Goal: Information Seeking & Learning: Check status

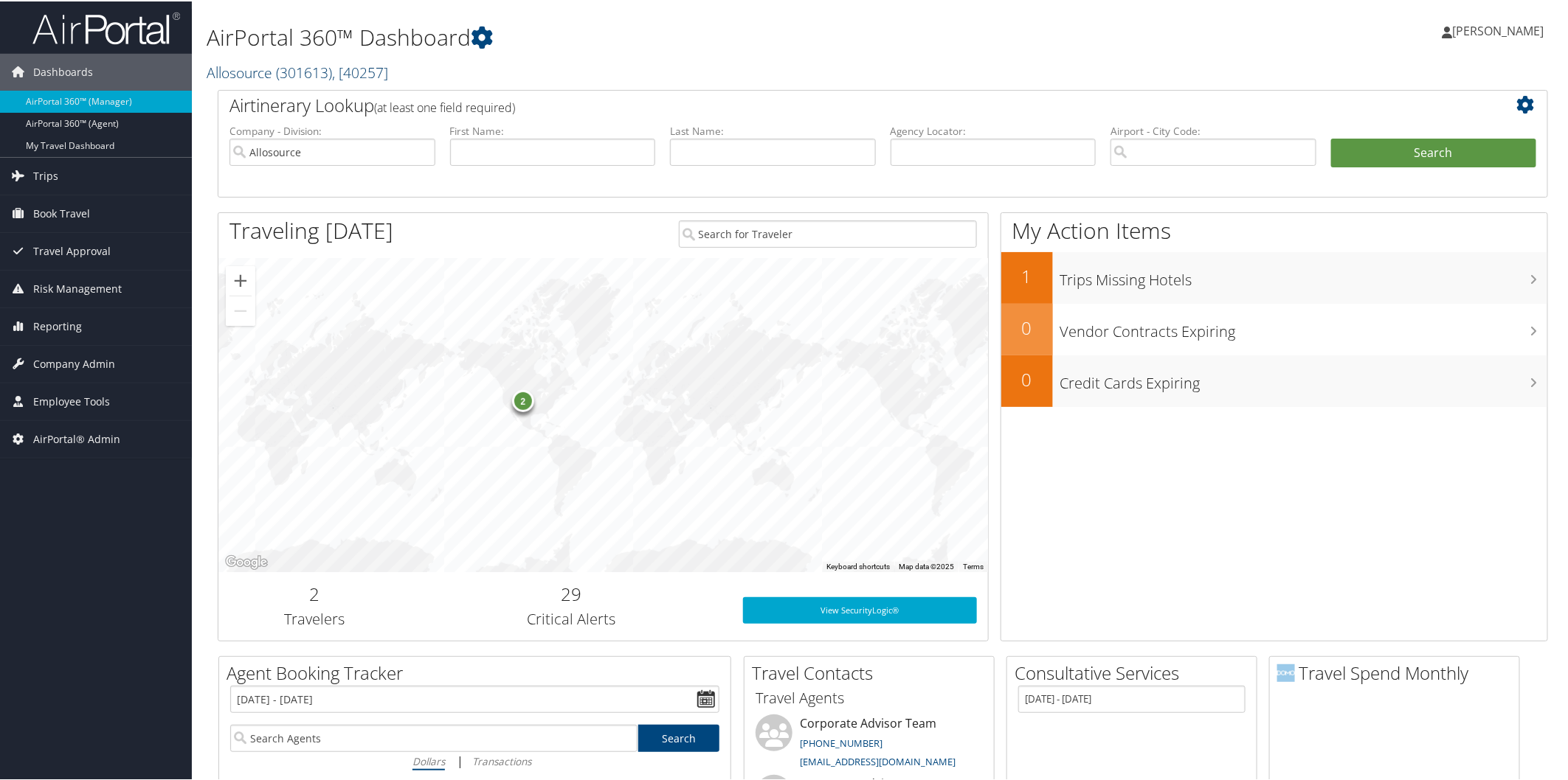
click at [305, 63] on span "( 301613 )" at bounding box center [303, 70] width 56 height 20
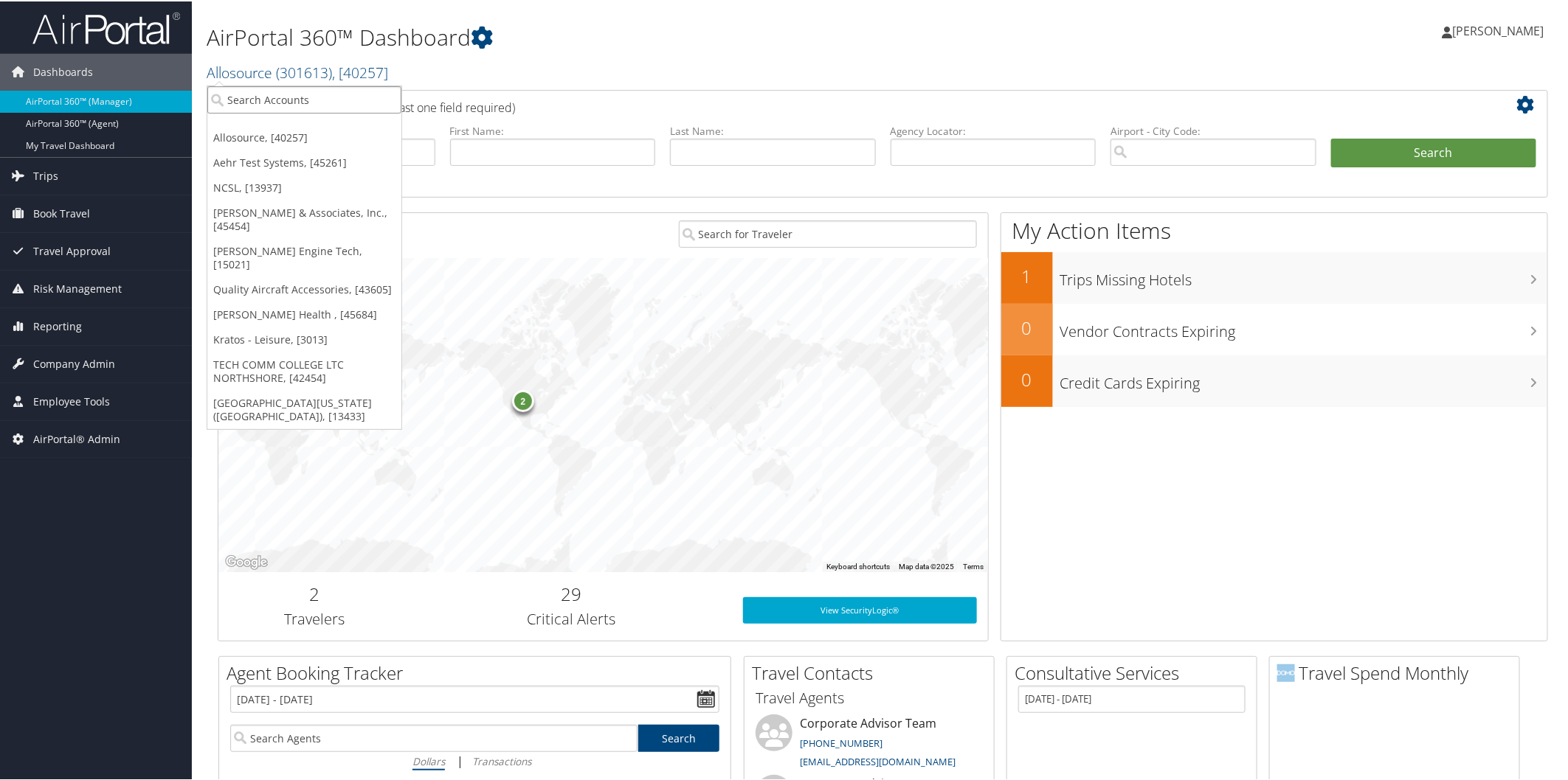
click at [289, 91] on input "search" at bounding box center [304, 98] width 194 height 27
type input "s3"
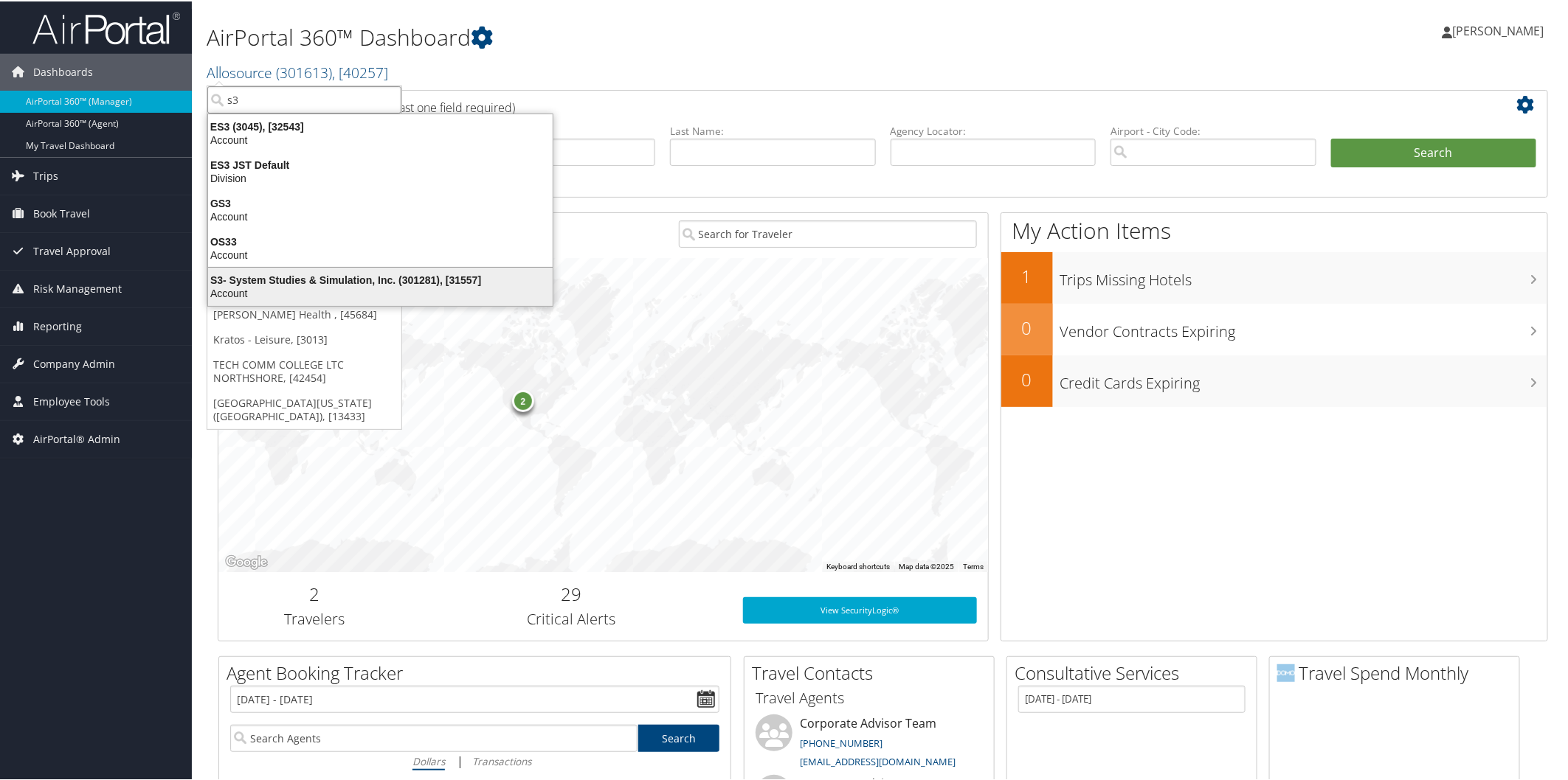
click at [301, 281] on div "S3- System Studies & Simulation, Inc. (301281), [31557]" at bounding box center [380, 279] width 362 height 14
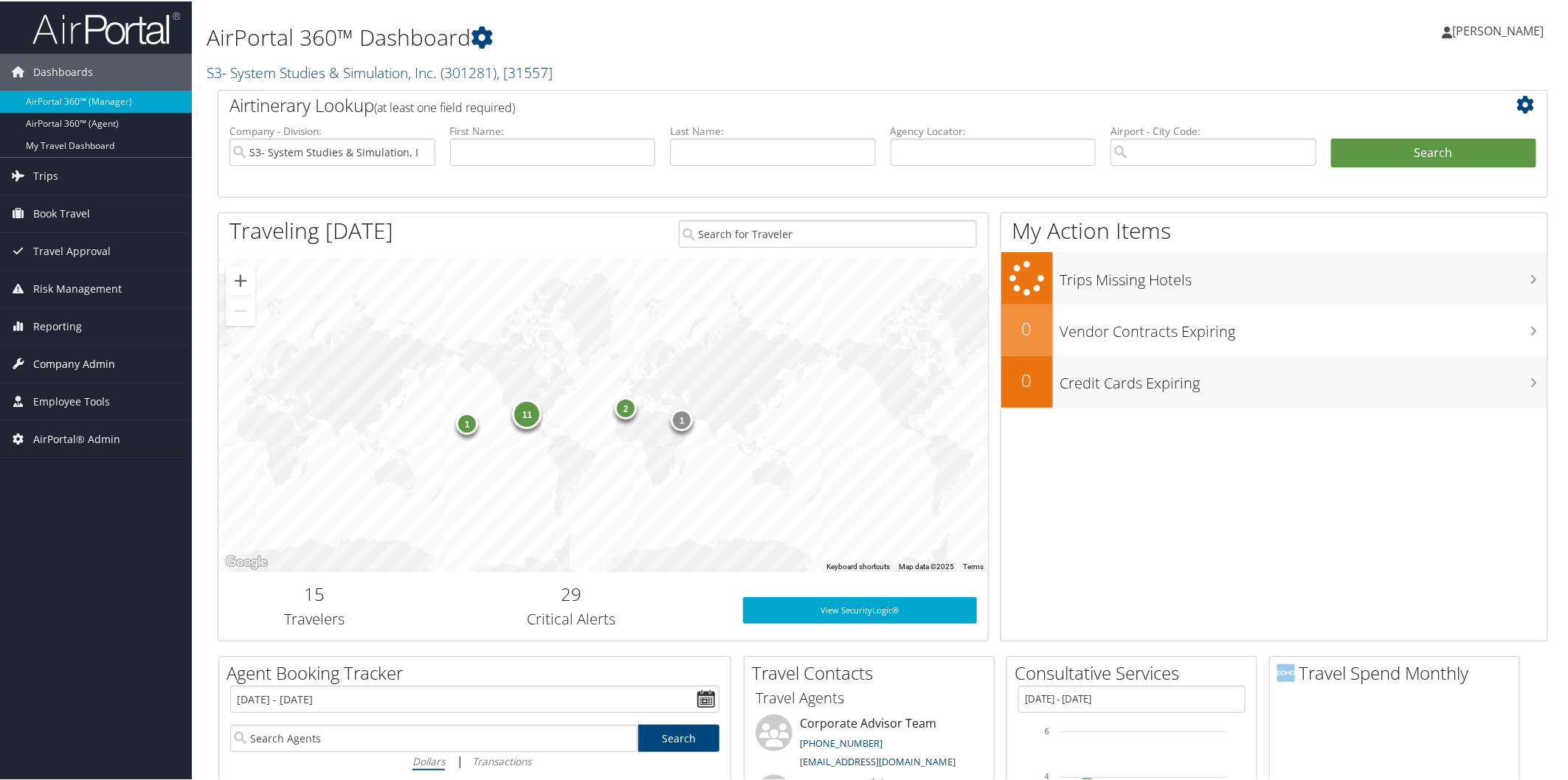
click at [75, 363] on span "Company Admin" at bounding box center [75, 362] width 82 height 37
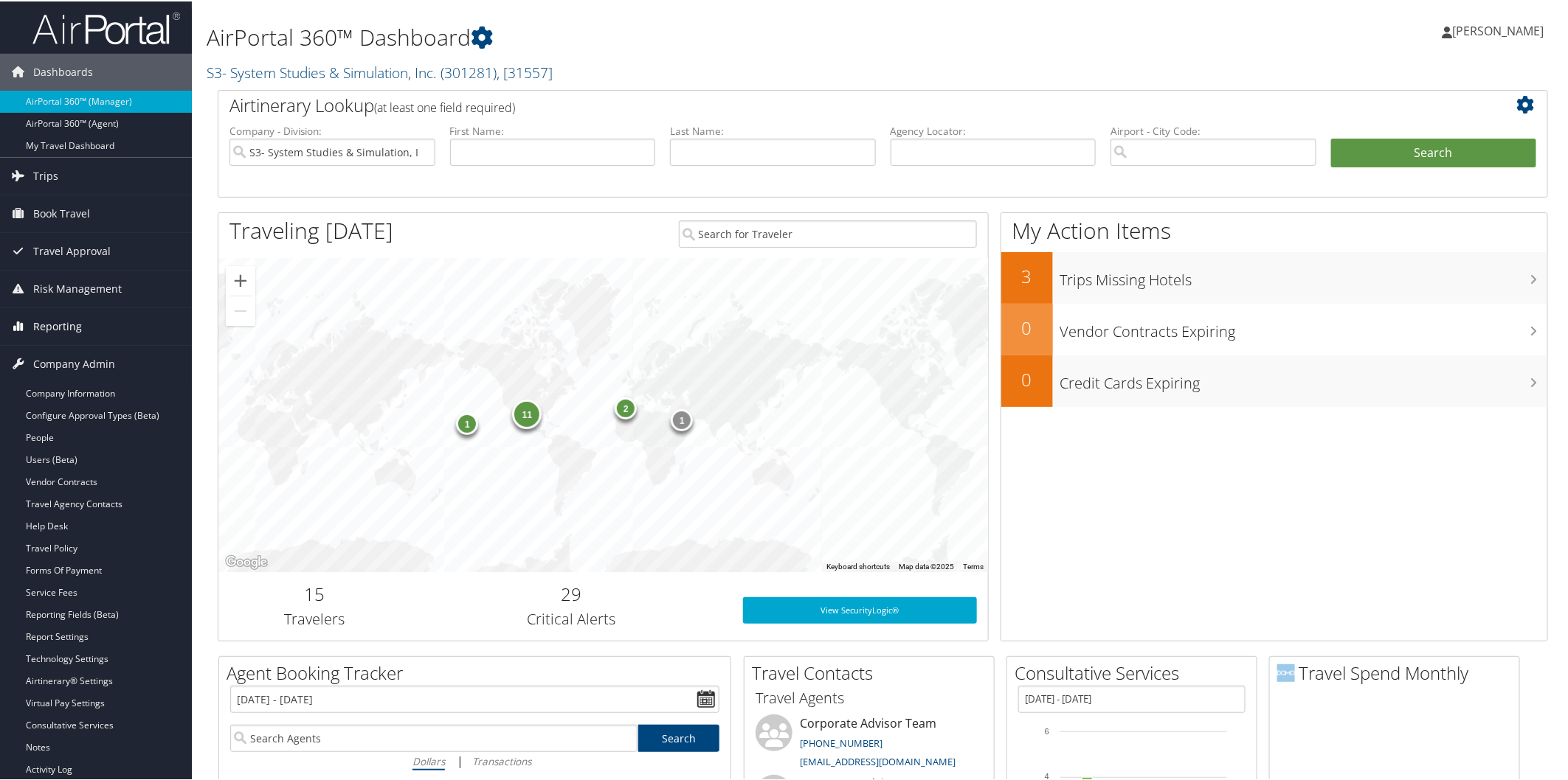
click at [71, 335] on span "Reporting" at bounding box center [57, 325] width 49 height 37
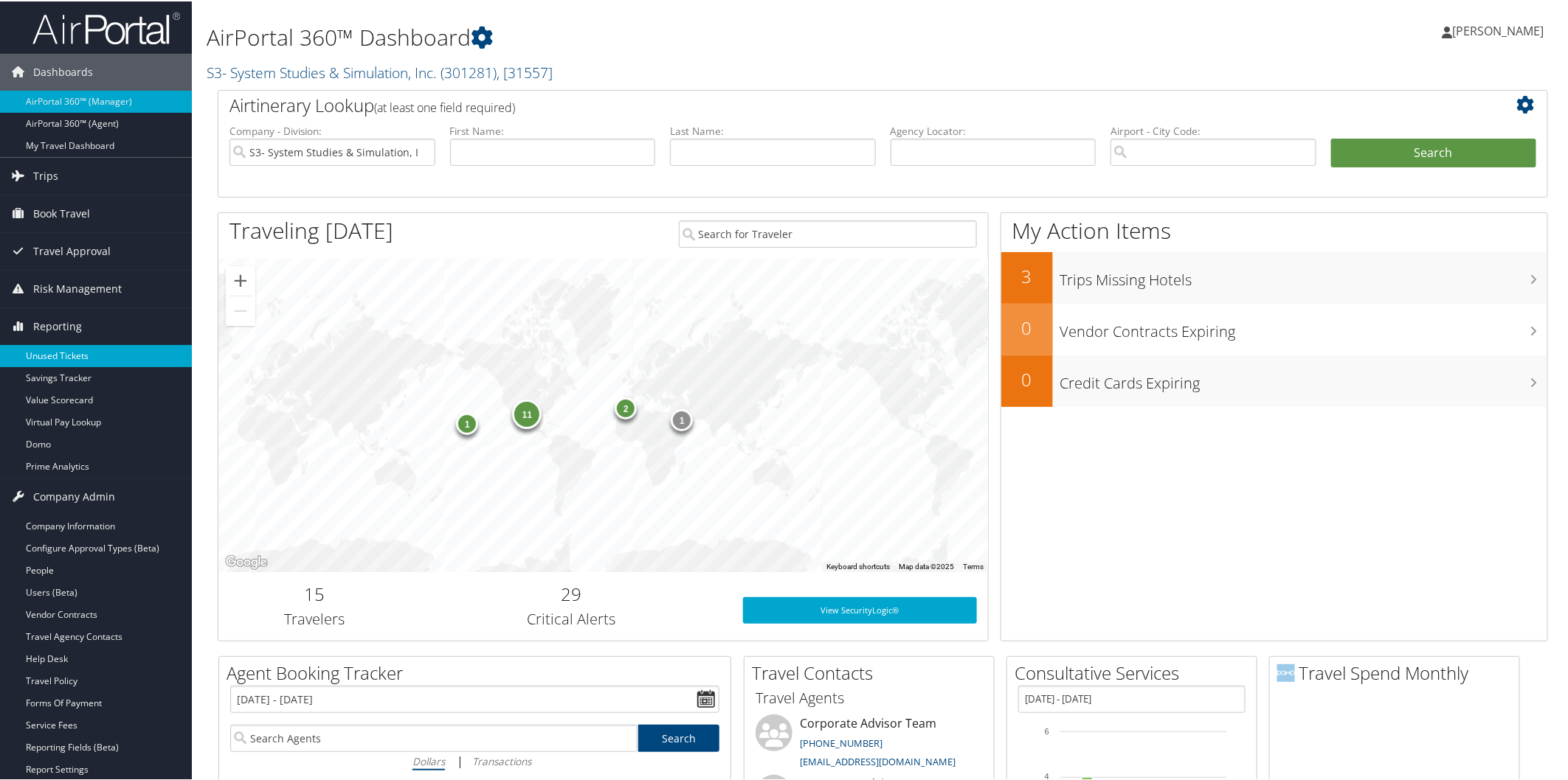
click at [89, 352] on link "Unused Tickets" at bounding box center [96, 354] width 192 height 22
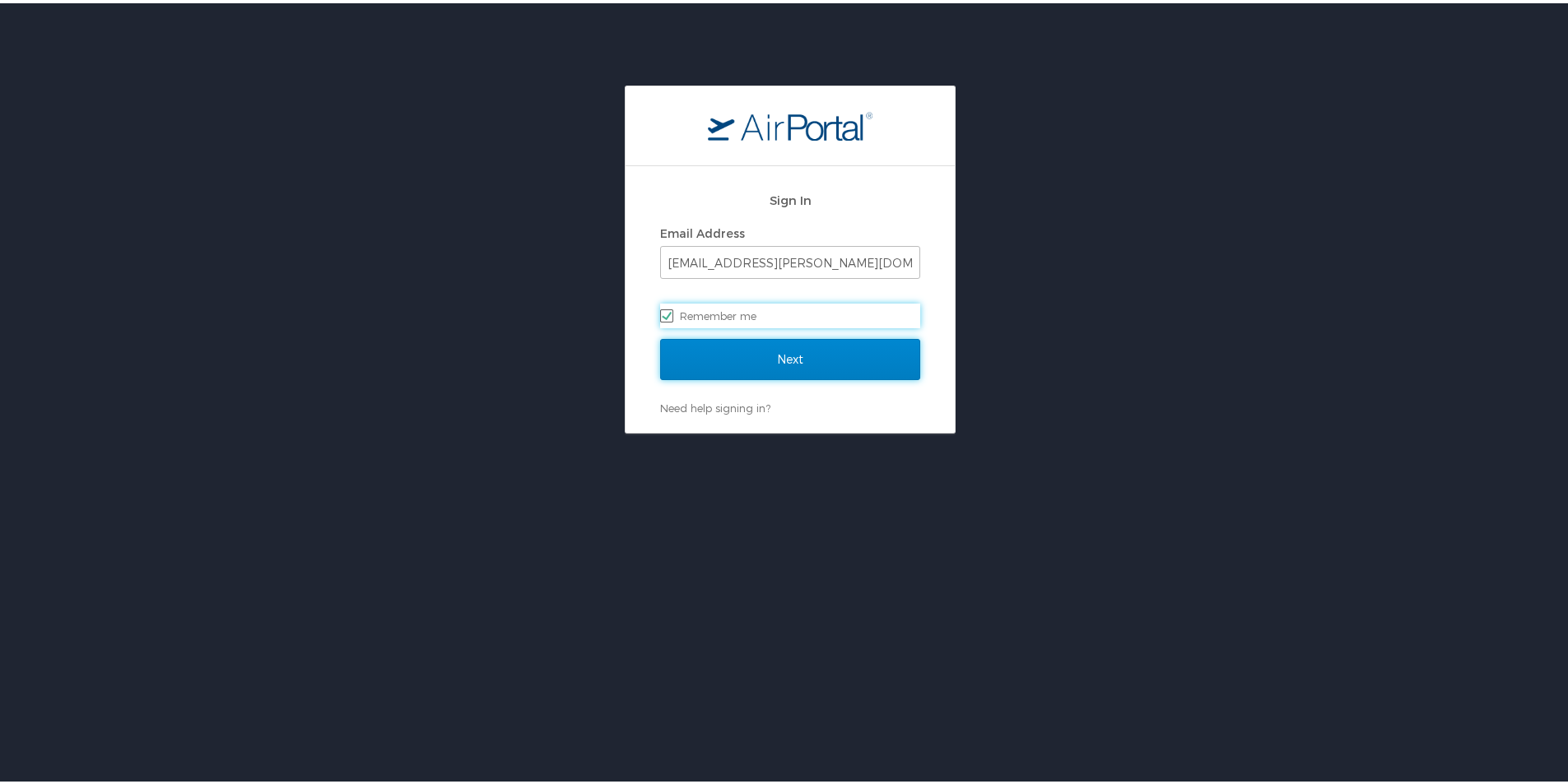
click at [763, 371] on input "Next" at bounding box center [790, 355] width 260 height 41
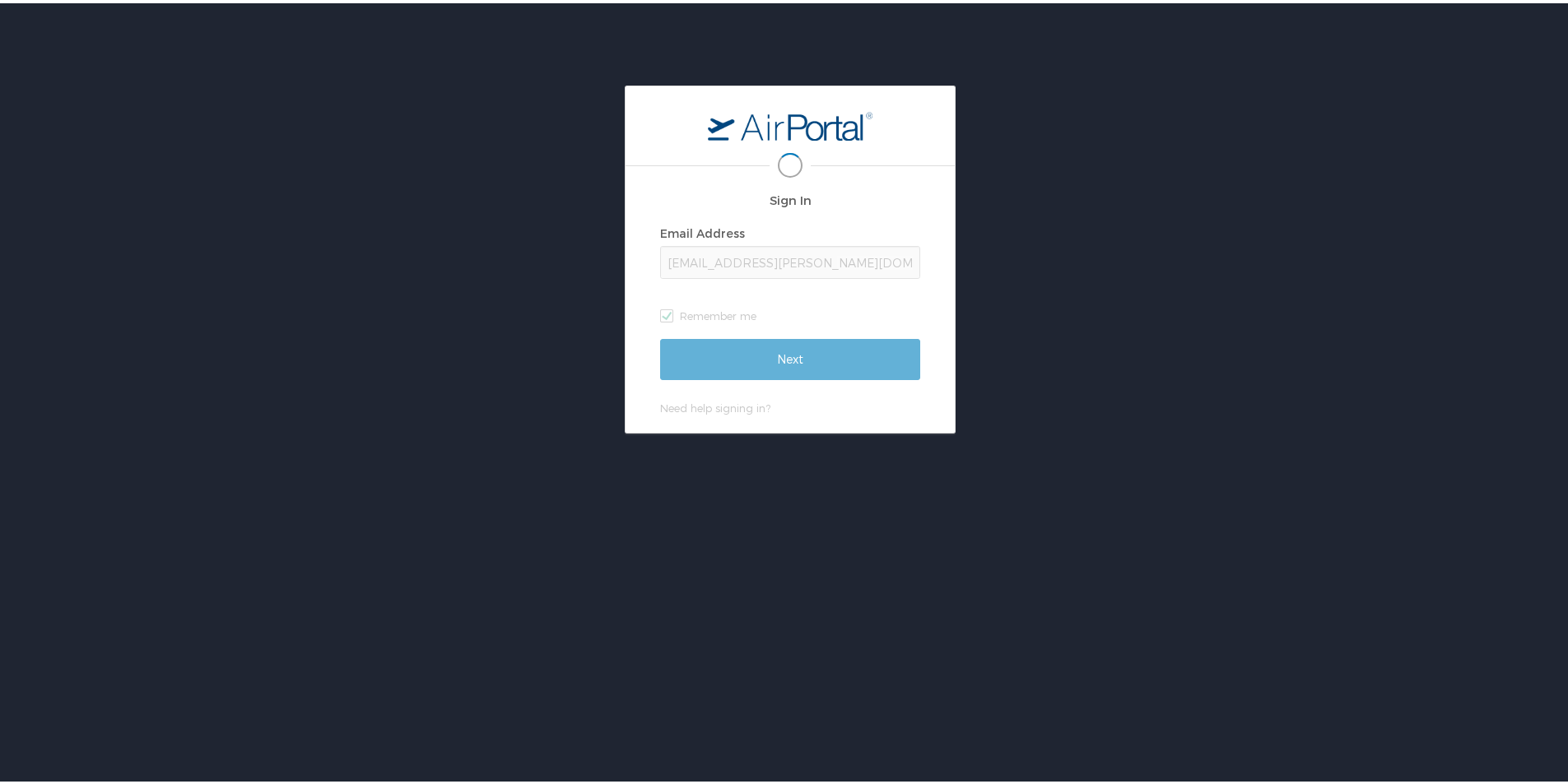
scroll to position [0, 3]
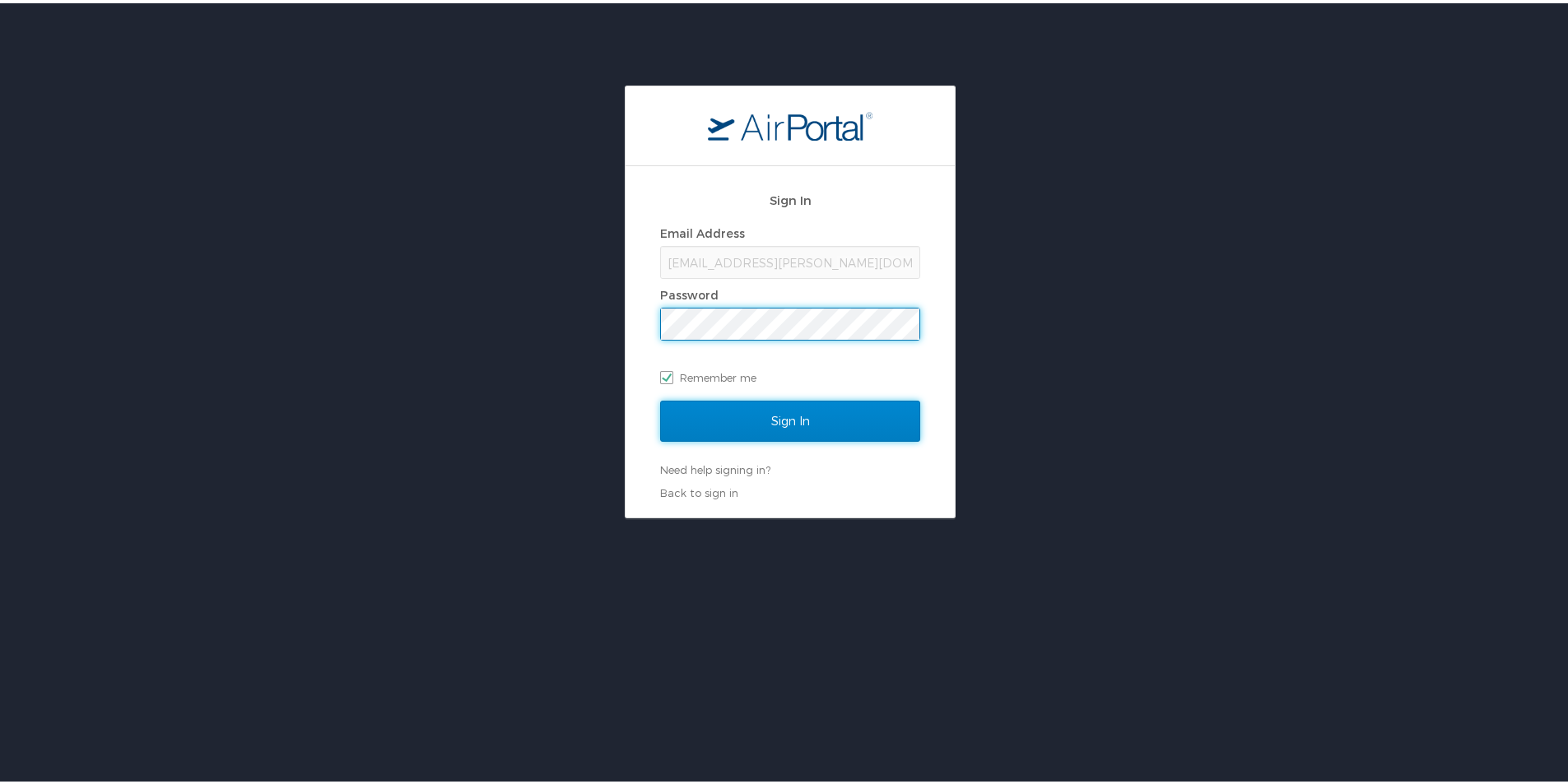
click at [762, 404] on input "Sign In" at bounding box center [790, 417] width 260 height 41
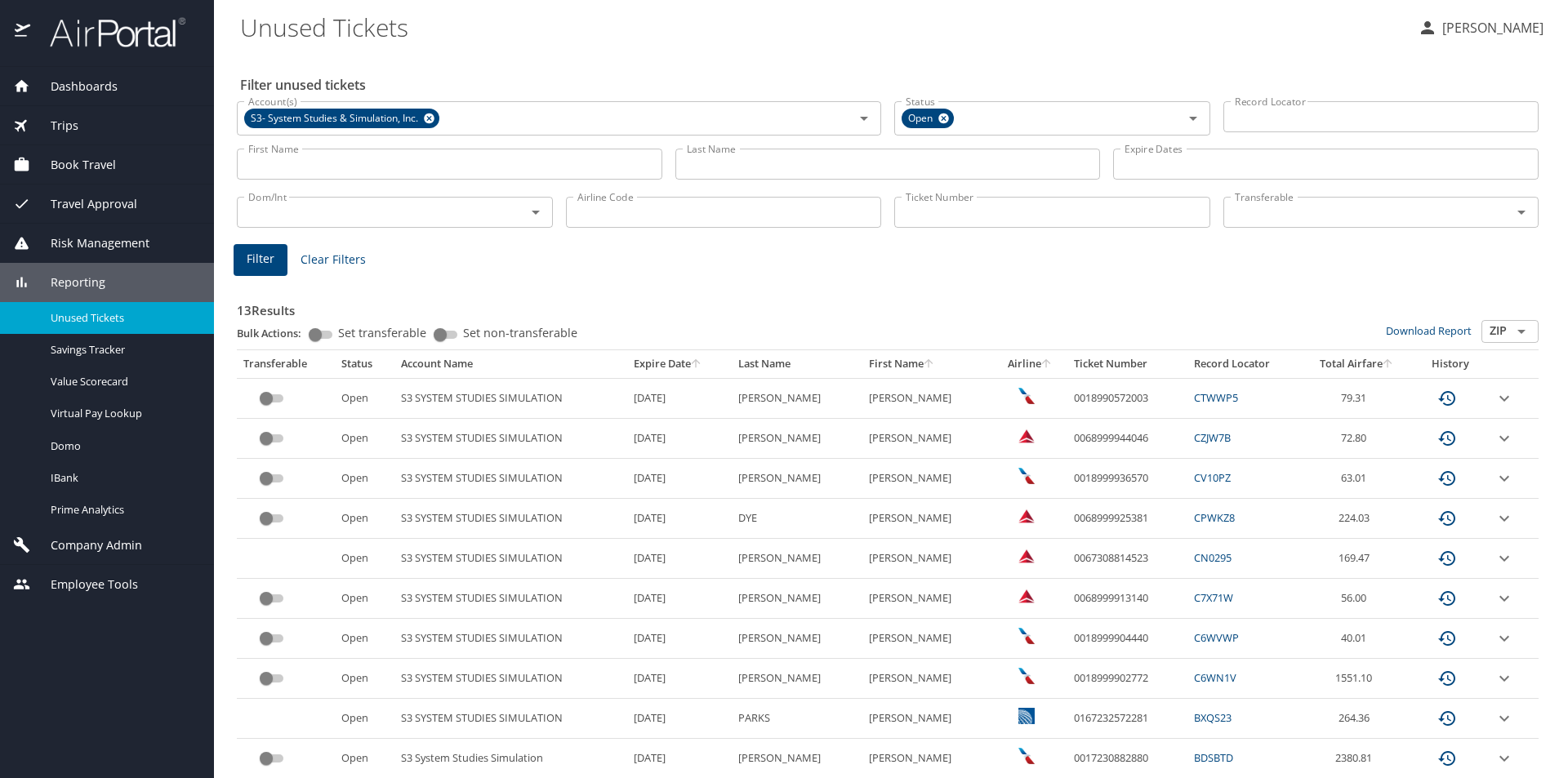
click at [127, 546] on span "Company Admin" at bounding box center [86, 545] width 112 height 18
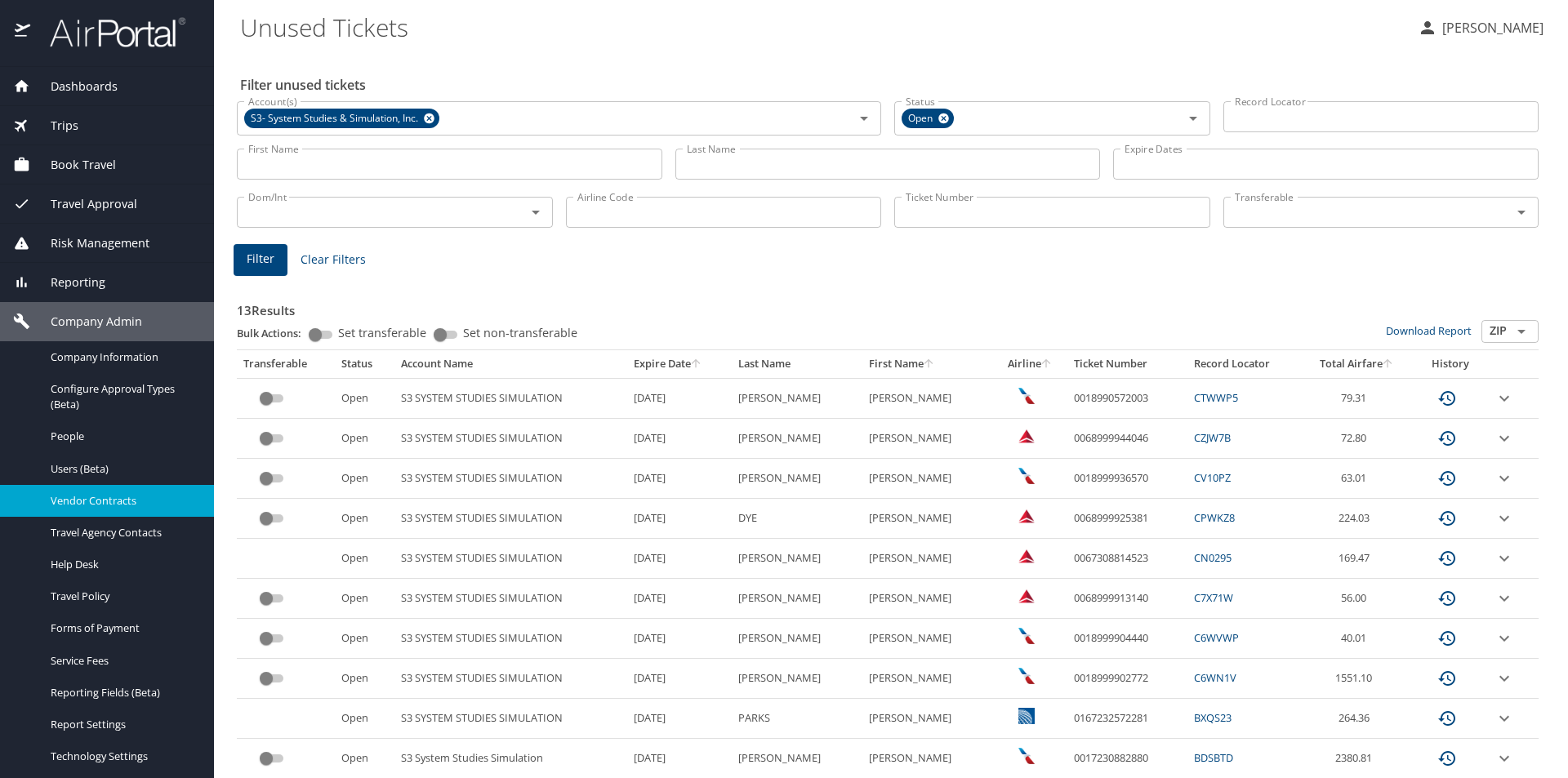
click at [103, 497] on span "Vendor Contracts" at bounding box center [122, 500] width 144 height 15
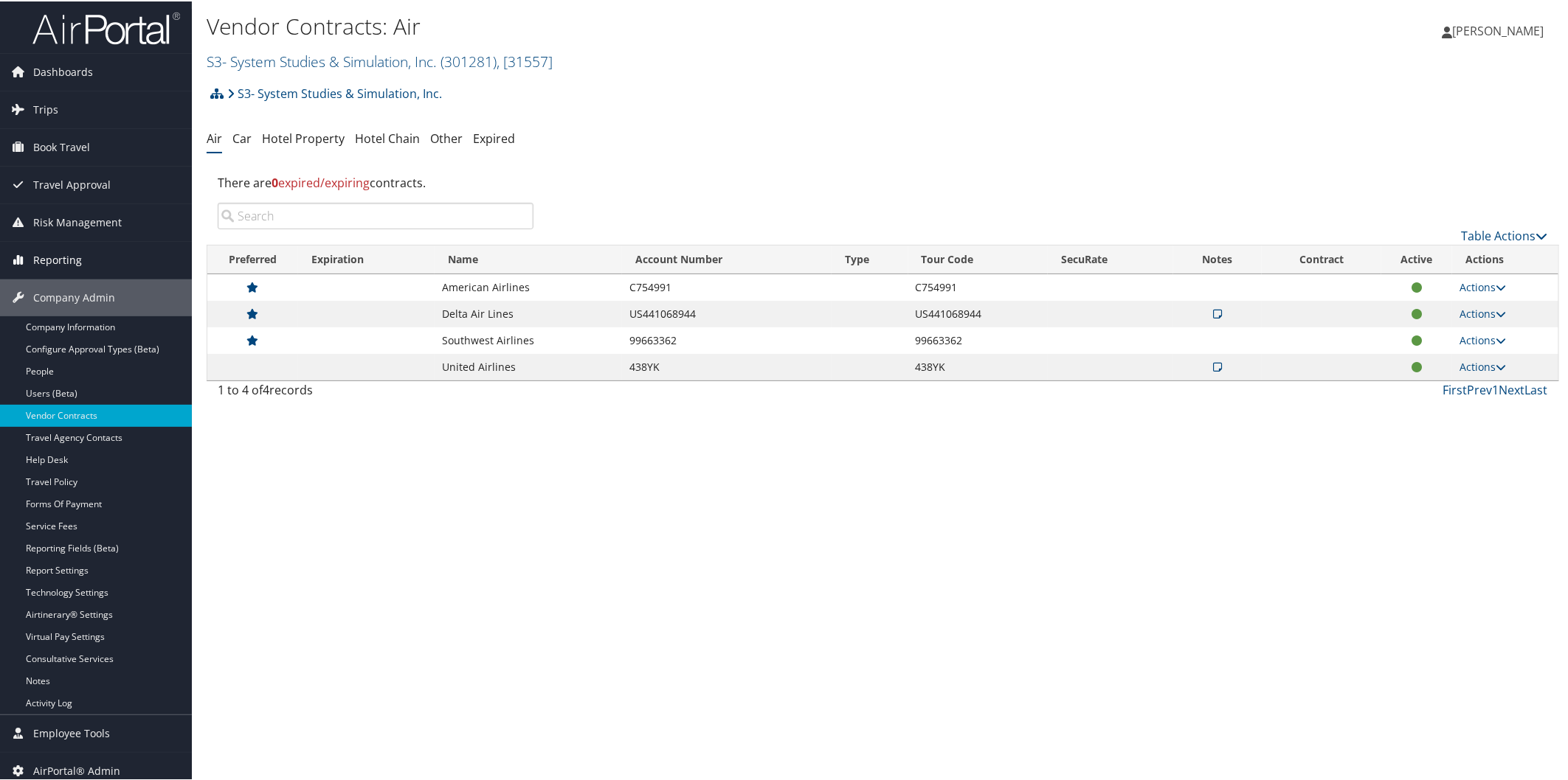
click at [71, 251] on span "Reporting" at bounding box center [57, 259] width 49 height 37
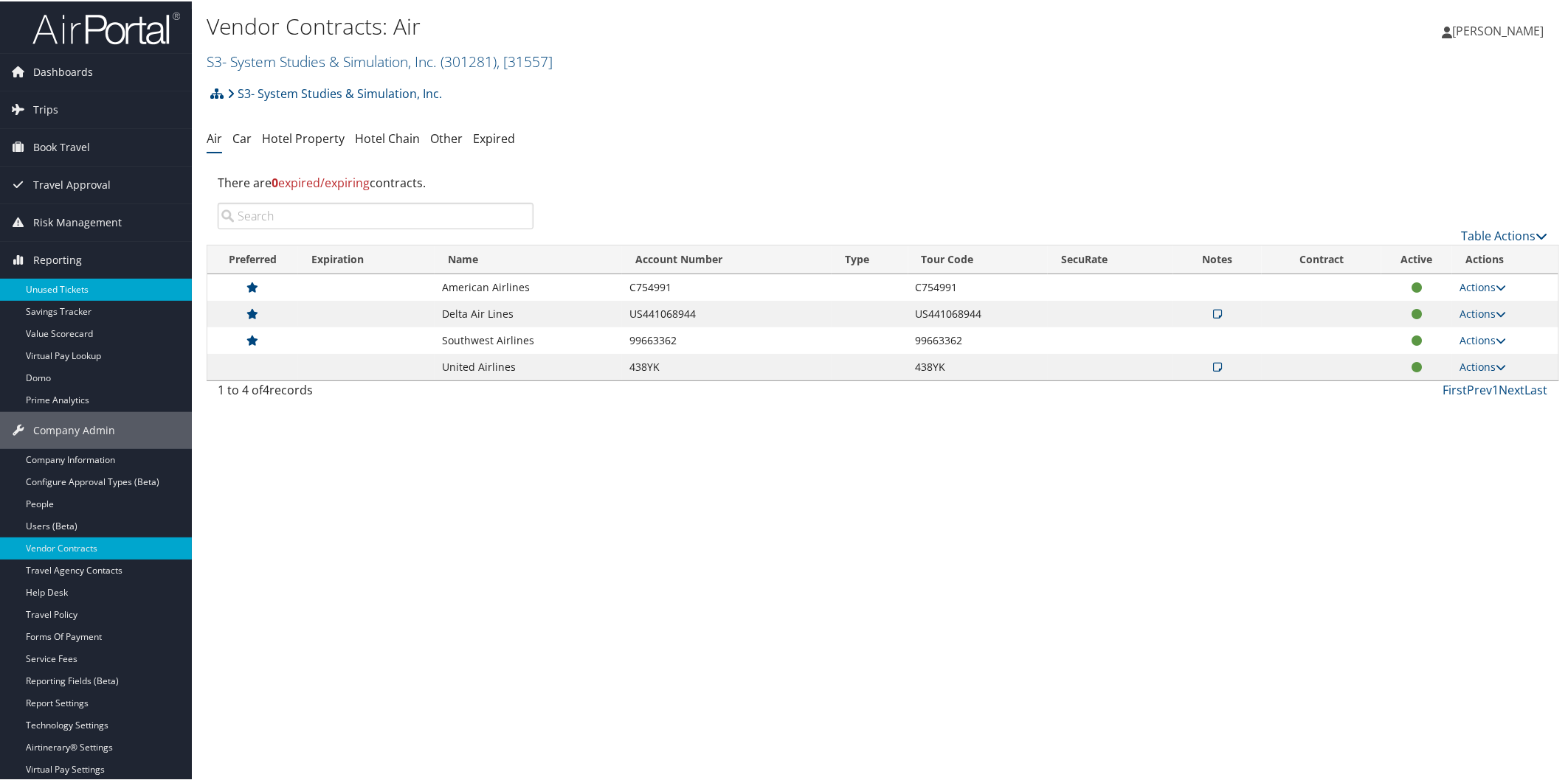
click at [63, 282] on link "Unused Tickets" at bounding box center [96, 289] width 192 height 22
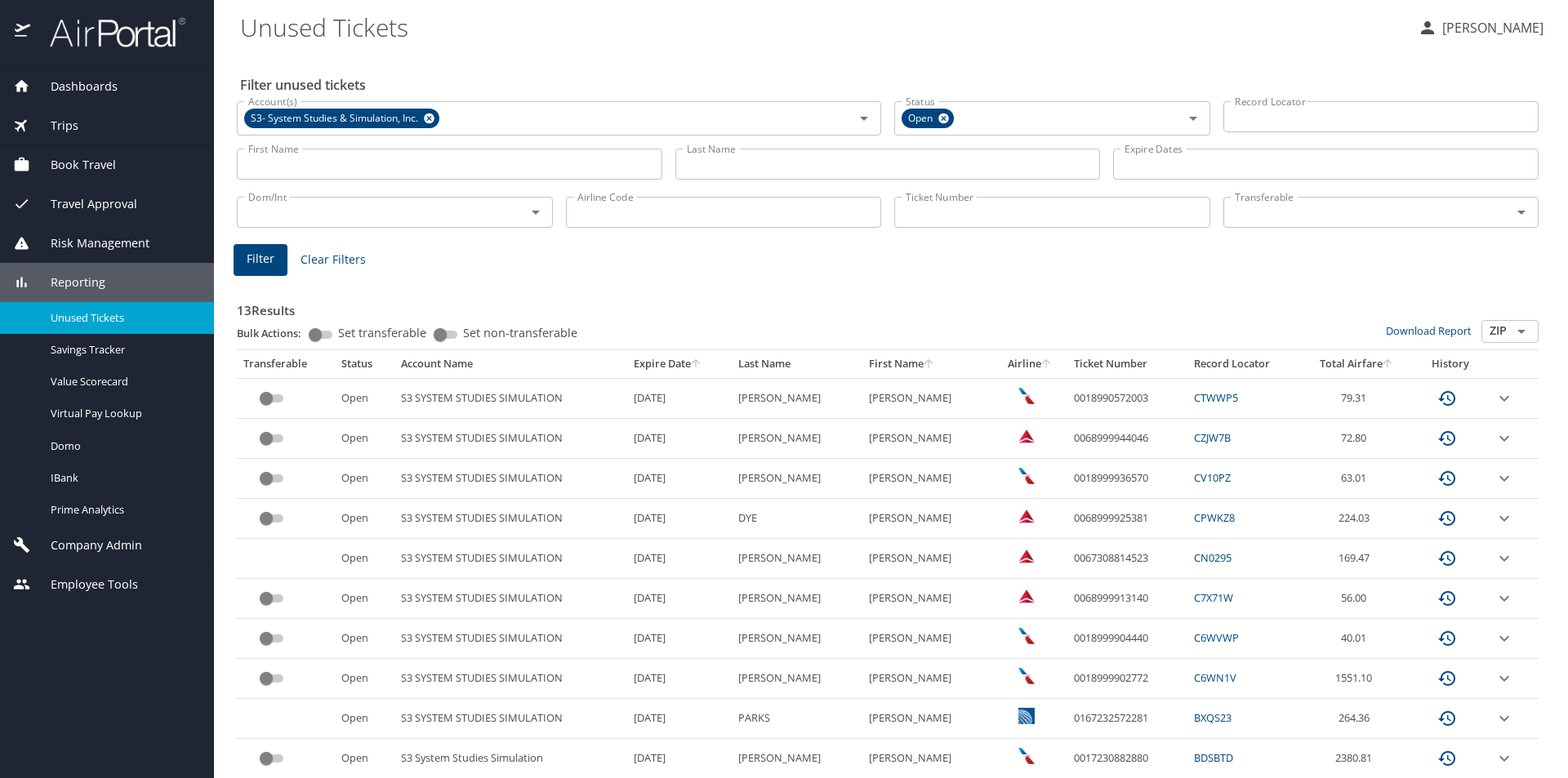
click at [331, 155] on input "First Name" at bounding box center [449, 164] width 426 height 31
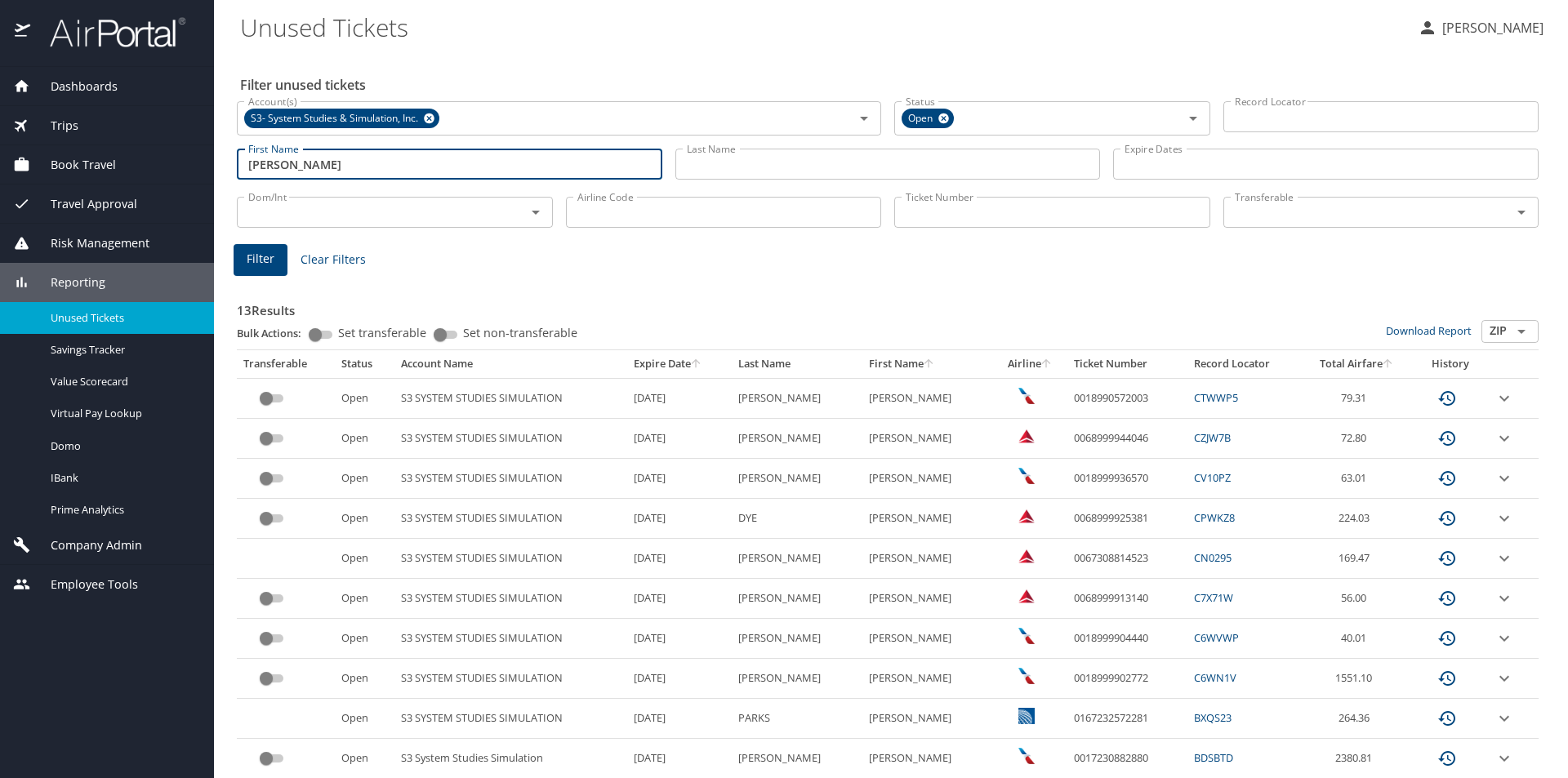
type input "ron"
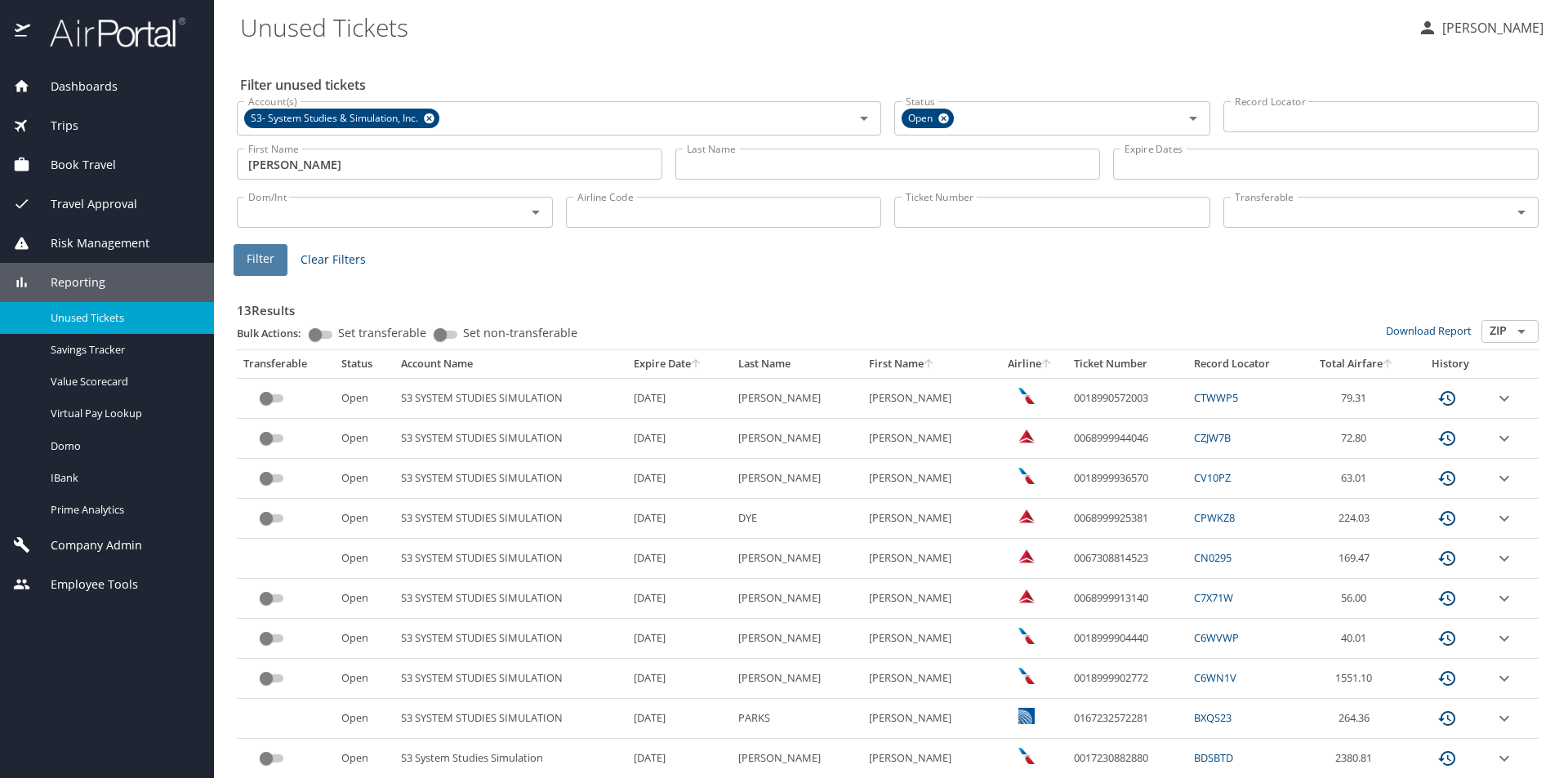
click at [269, 268] on span "Filter" at bounding box center [260, 260] width 27 height 21
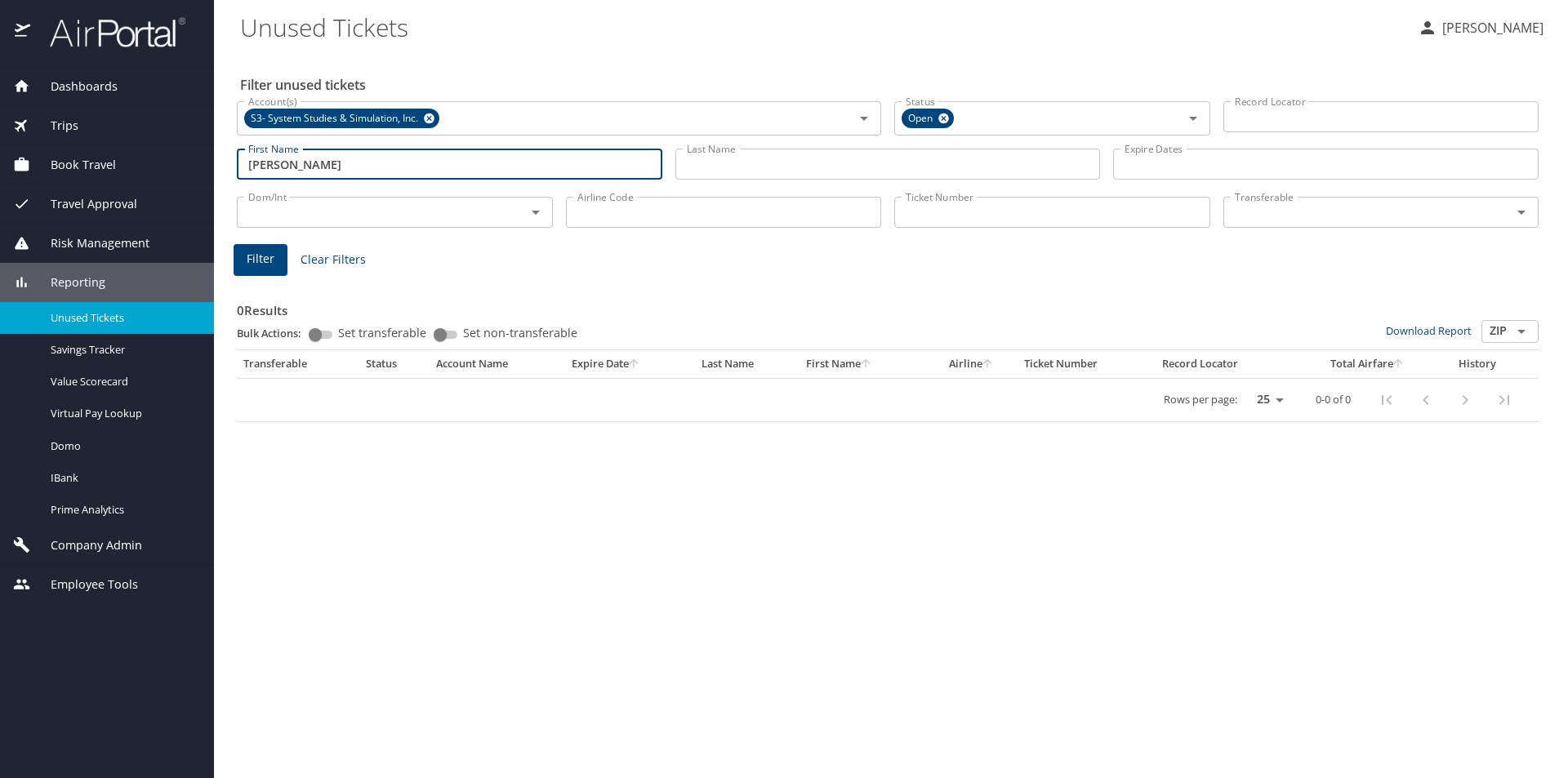
drag, startPoint x: 337, startPoint y: 168, endPoint x: 200, endPoint y: 167, distance: 137.0
click at [200, 167] on div "Dashboards AirPortal 360™ Manager AirPortal 360™ Agent My Travel Dashboard Trip…" at bounding box center [784, 389] width 1568 height 778
click at [262, 255] on span "Filter" at bounding box center [260, 260] width 27 height 21
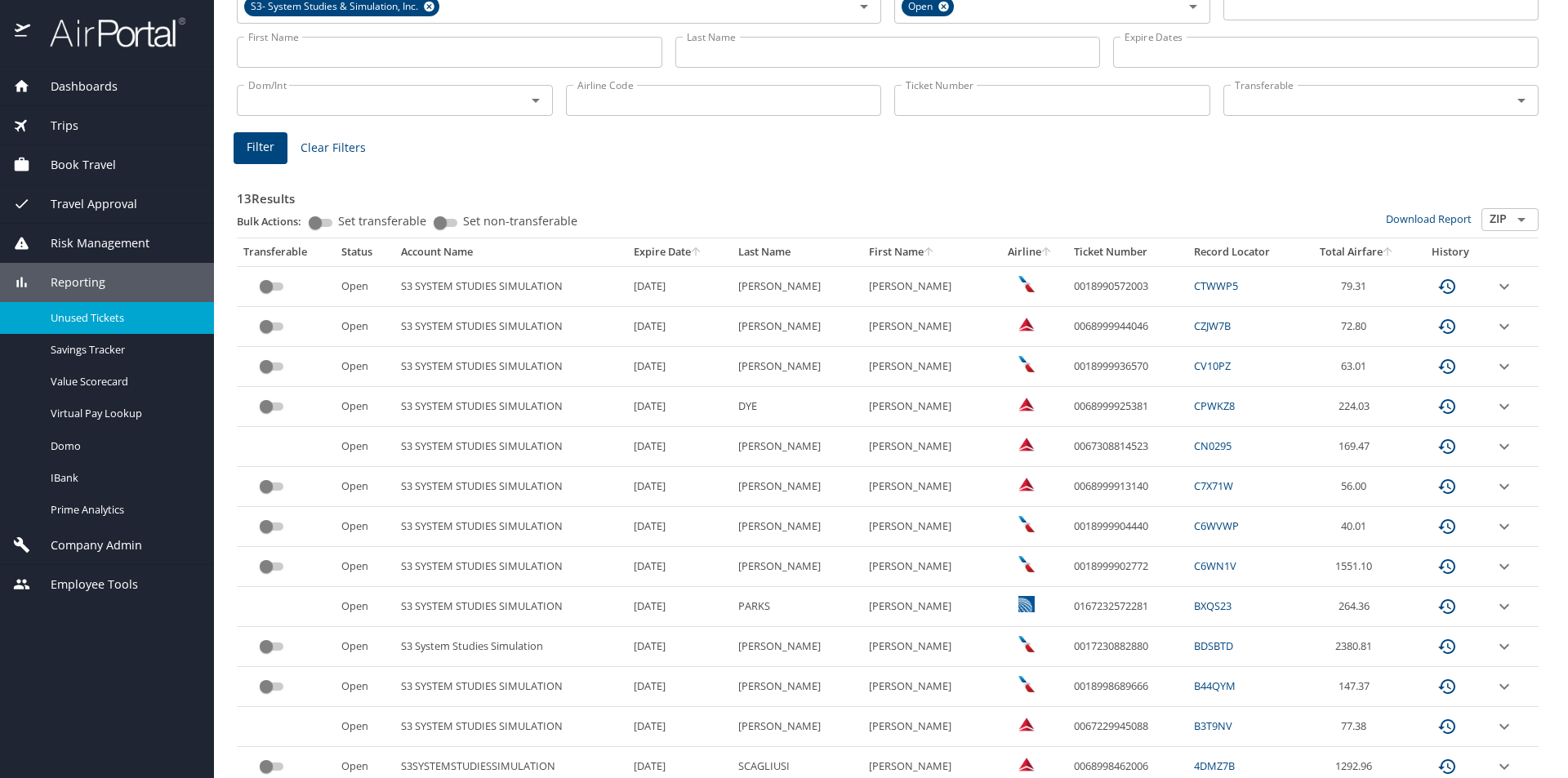
scroll to position [163, 0]
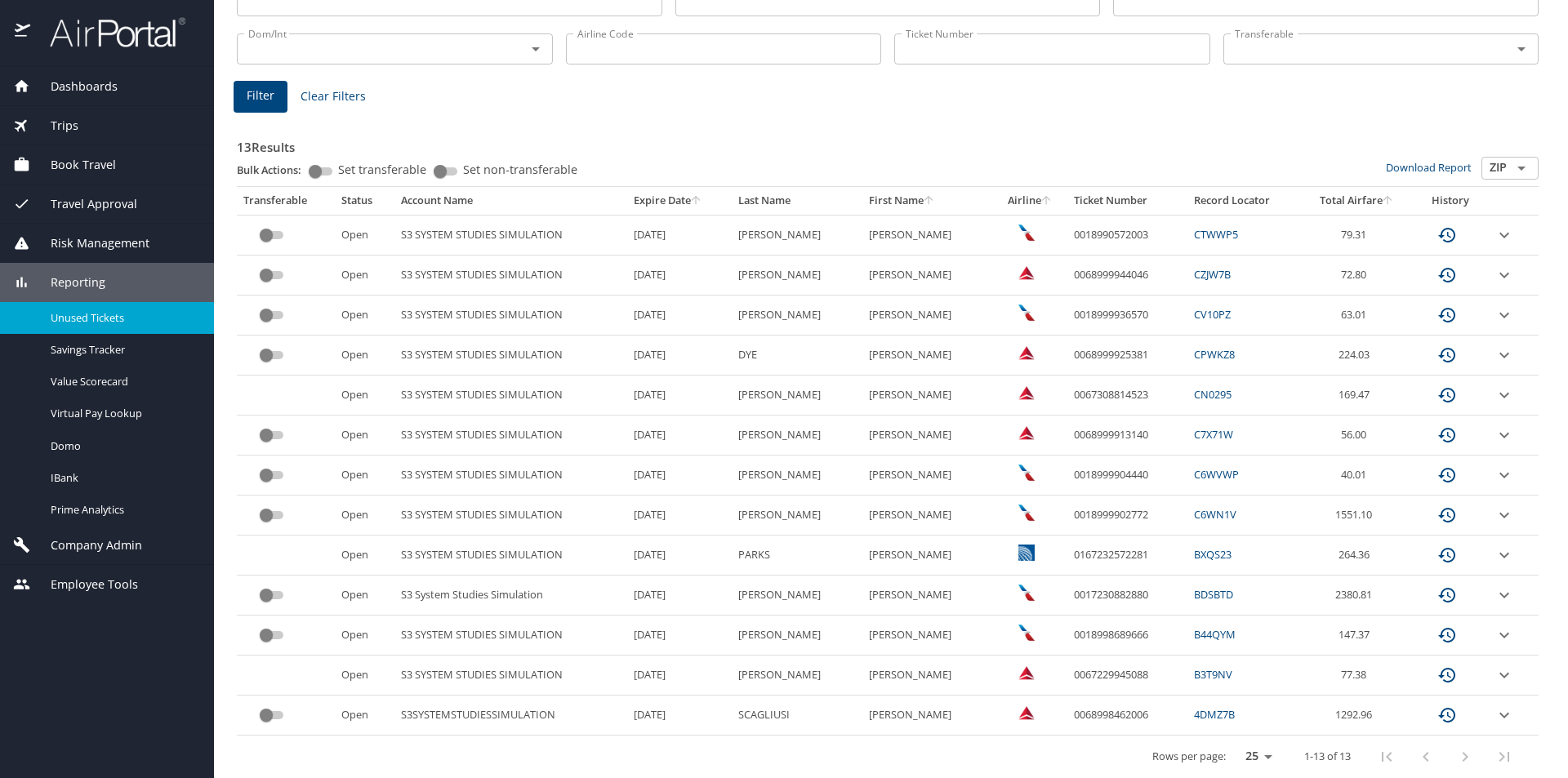
click at [283, 598] on input "custom pagination table" at bounding box center [266, 595] width 59 height 20
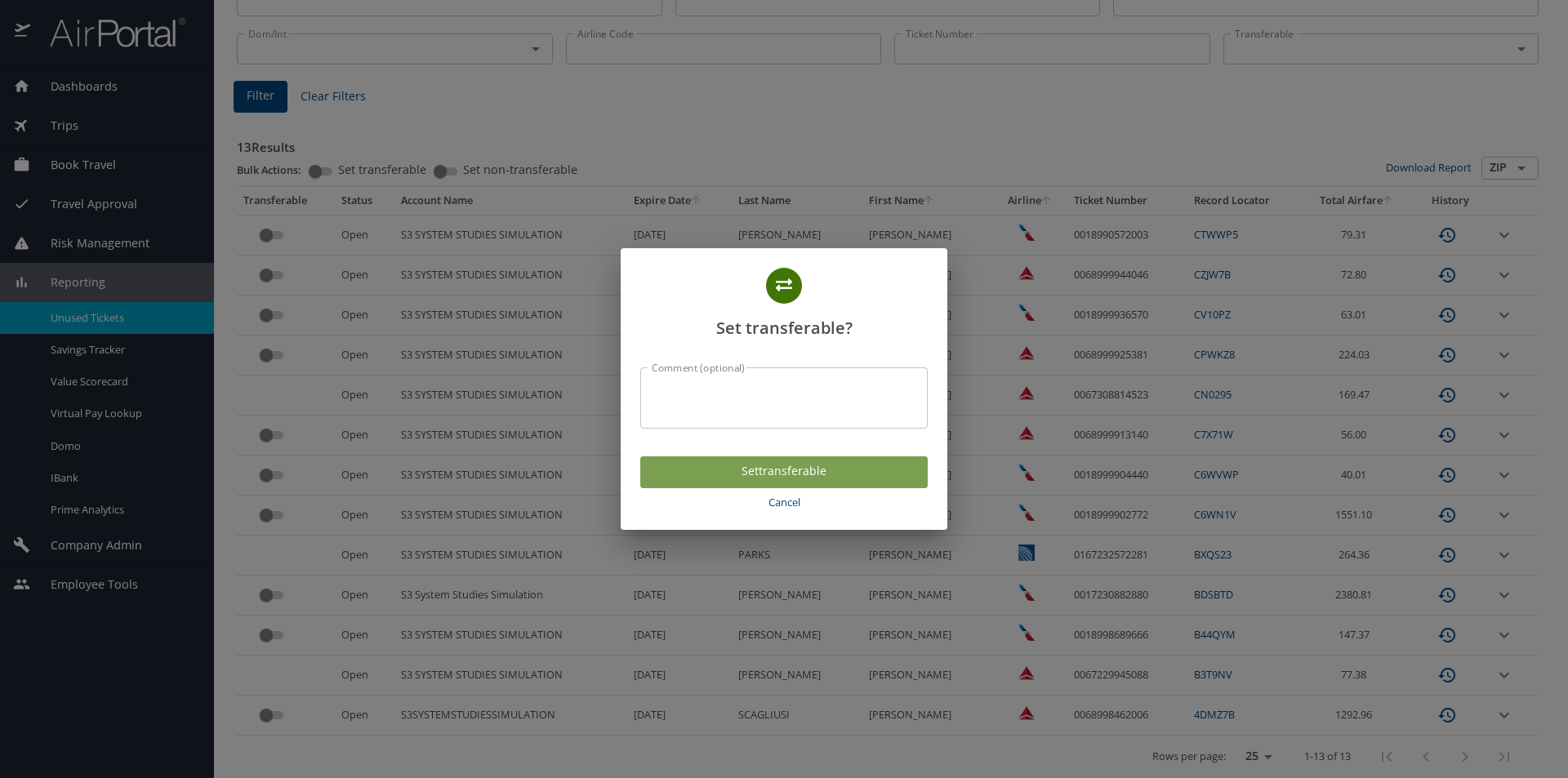
click at [857, 468] on span "Set transferable" at bounding box center [784, 472] width 262 height 21
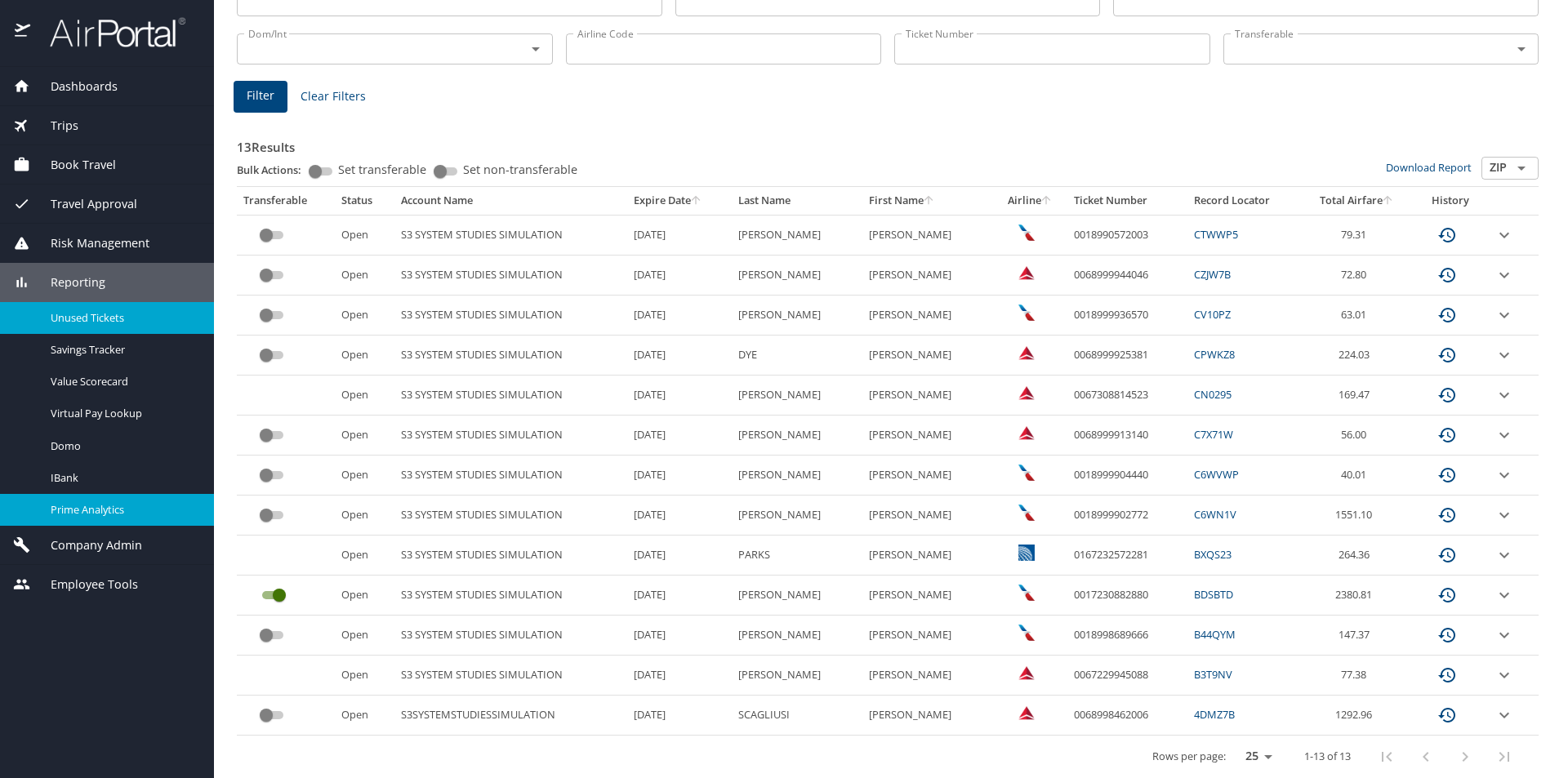
click at [97, 516] on span "Prime Analytics" at bounding box center [122, 510] width 144 height 15
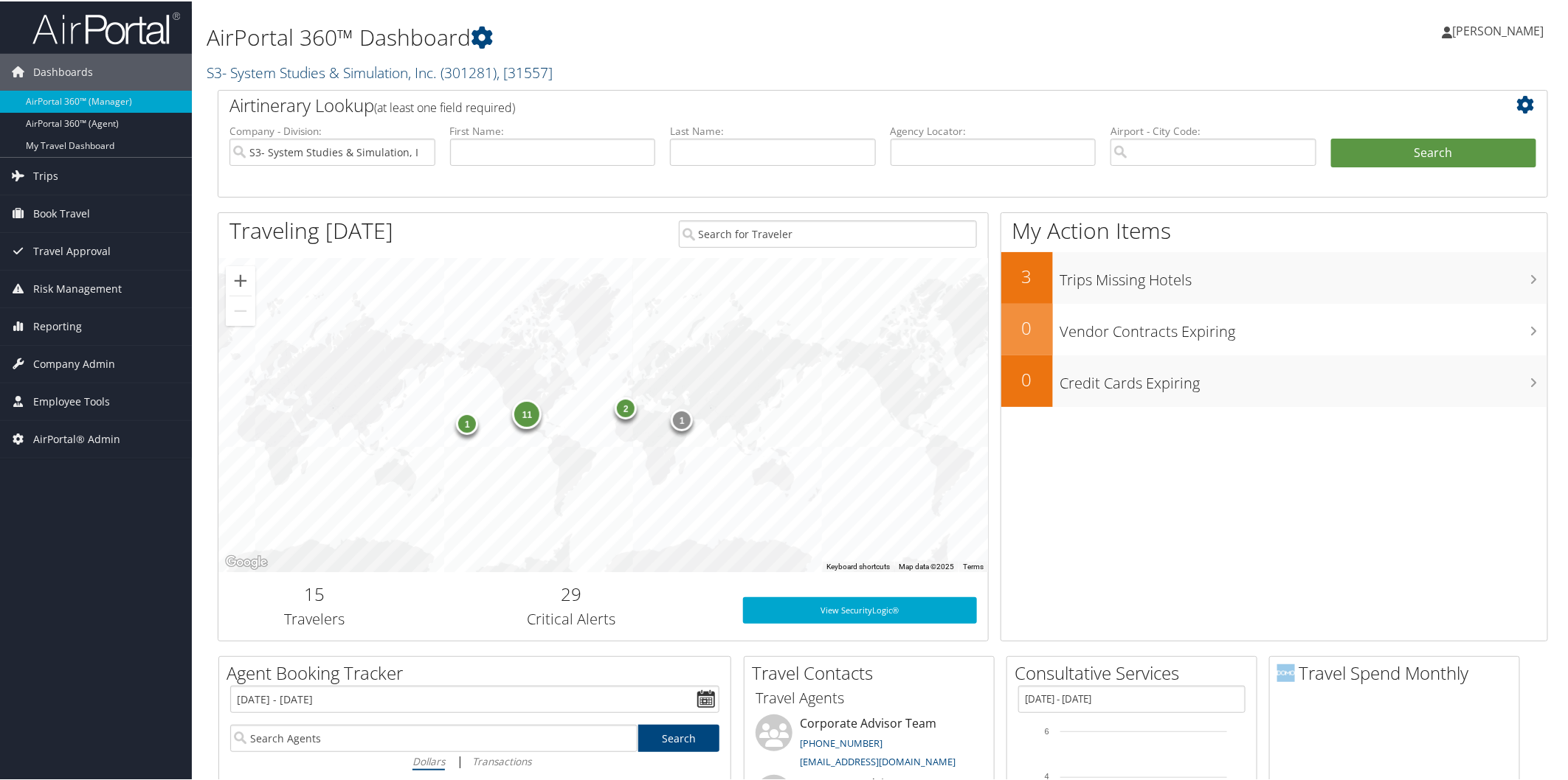
click at [369, 63] on link "S3- System Studies & Simulation, Inc. ( 301281 ) , [ 31557 ]" at bounding box center [379, 70] width 346 height 20
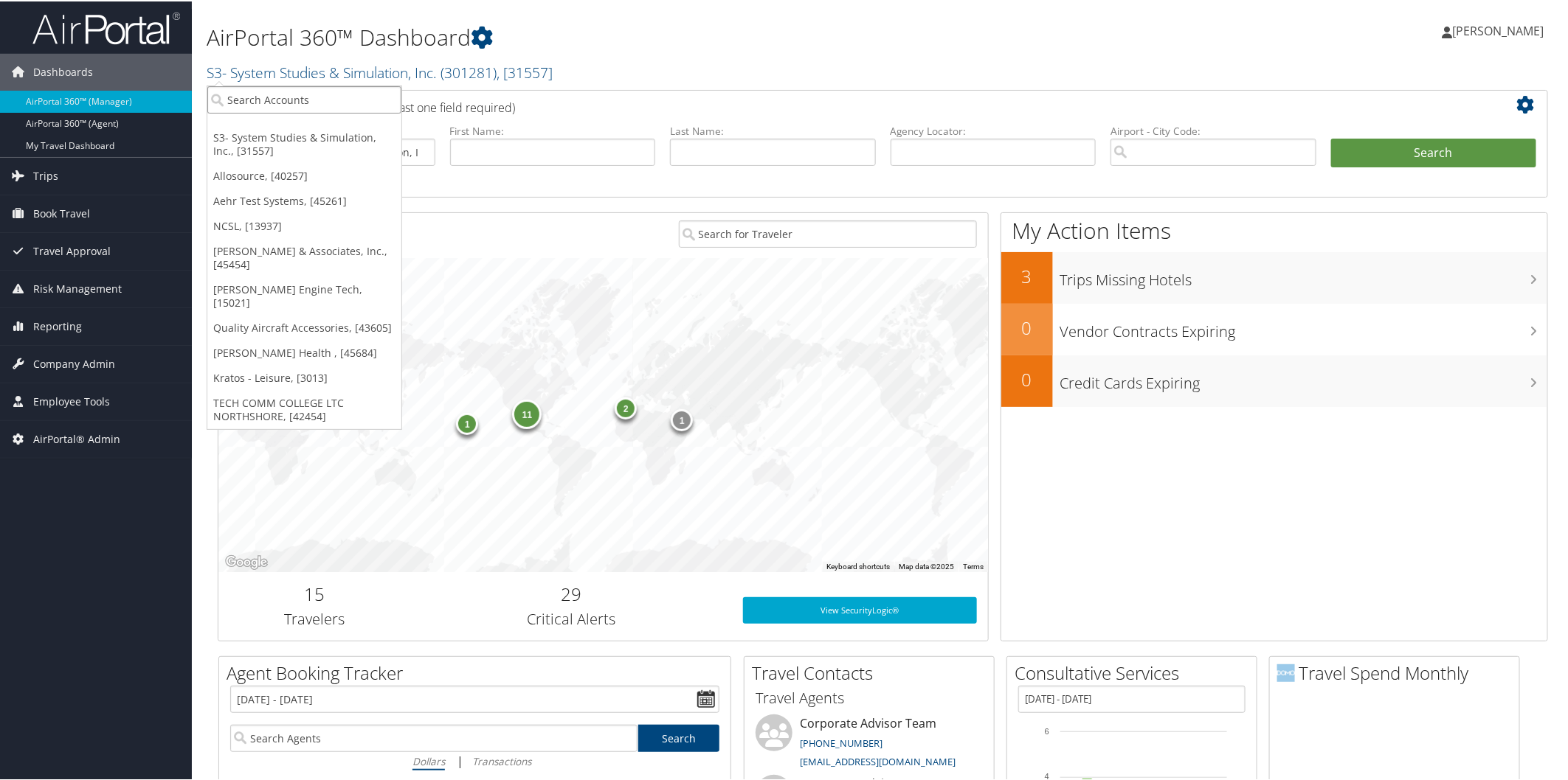
click at [347, 98] on input "search" at bounding box center [304, 98] width 194 height 27
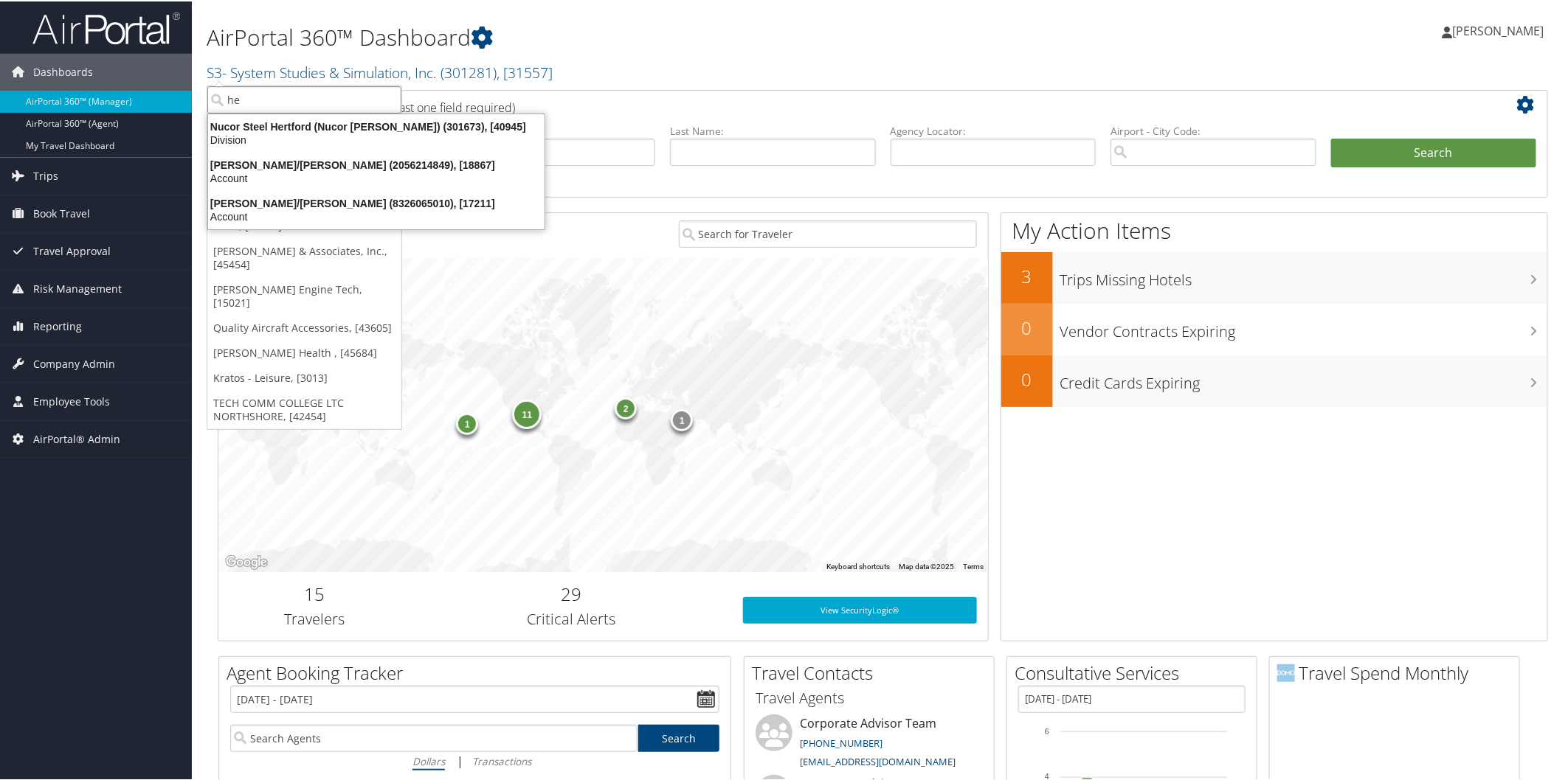
type input "h"
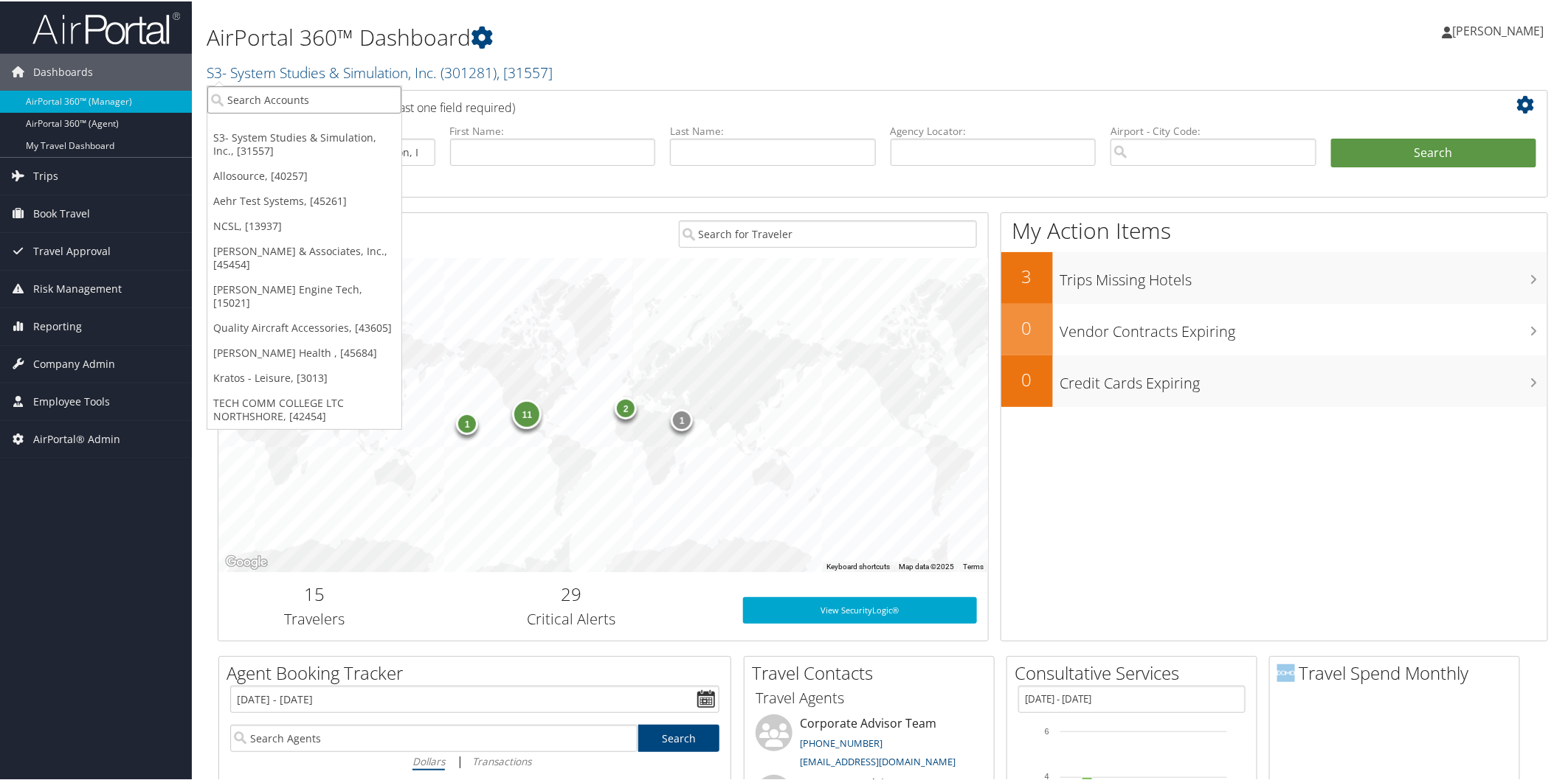
click at [298, 101] on input "search" at bounding box center [304, 98] width 194 height 27
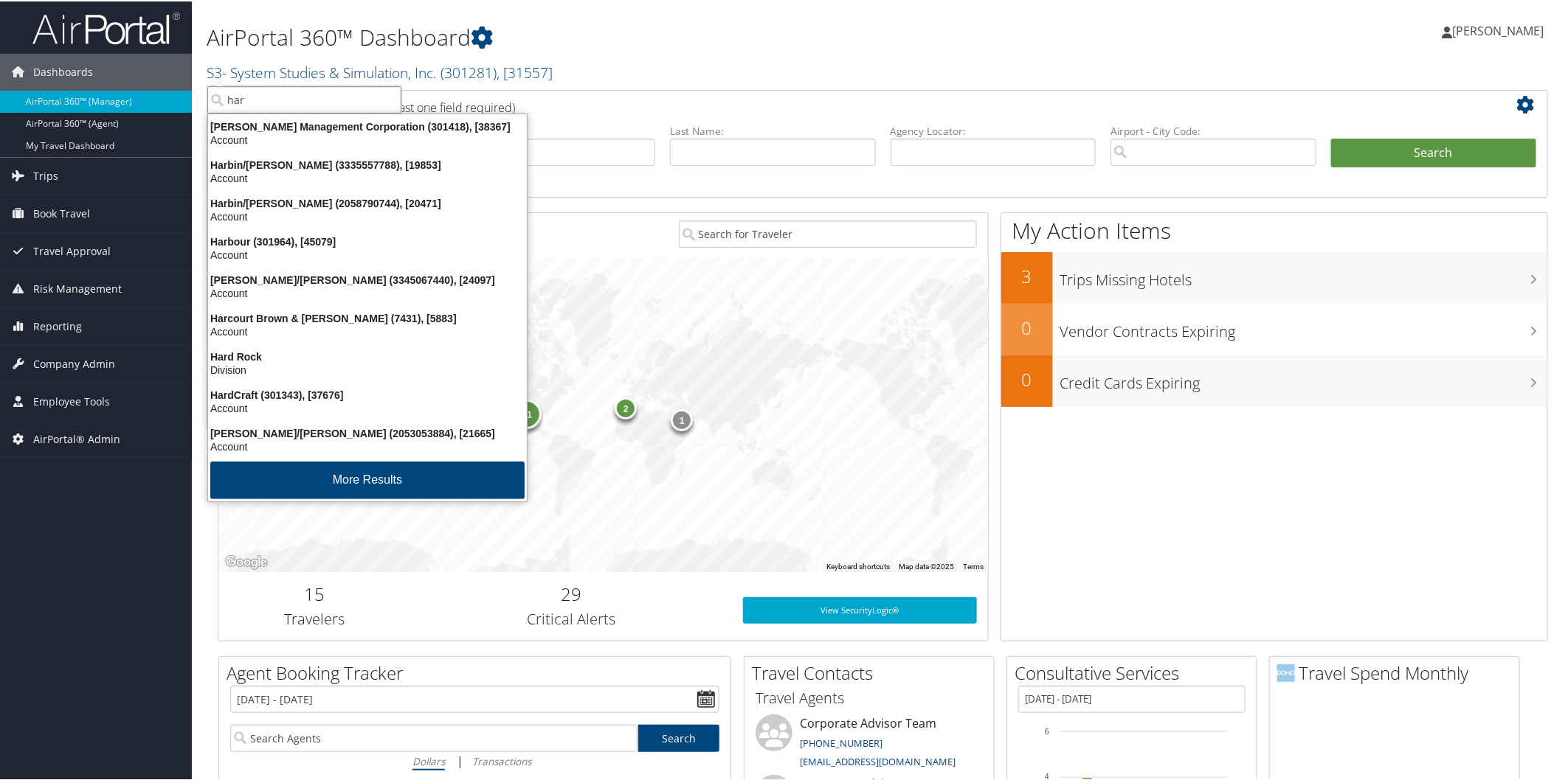
type input "hart"
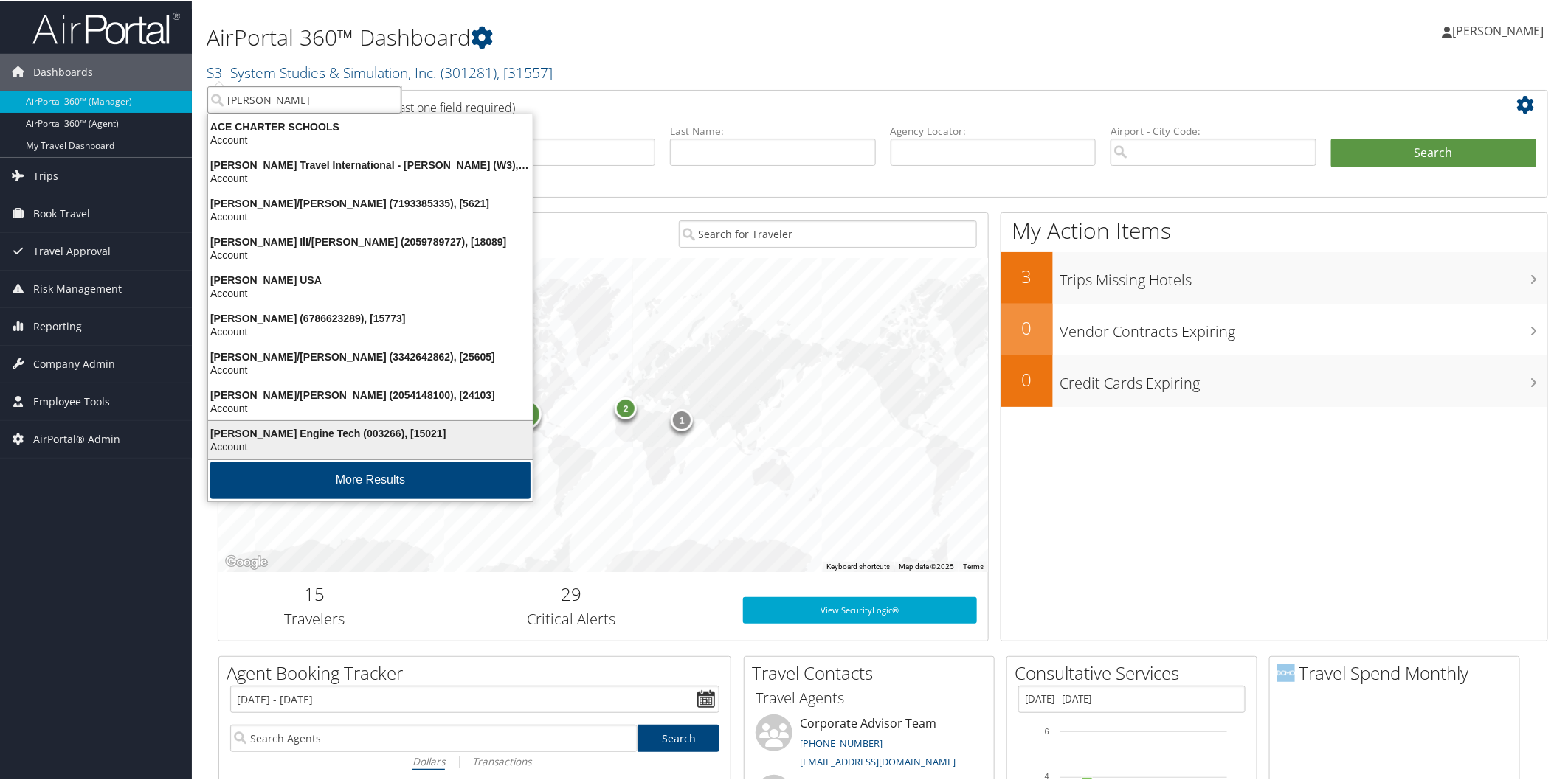
click at [270, 429] on div "Hartzell Engine Tech (003266), [15021]" at bounding box center [371, 432] width 343 height 14
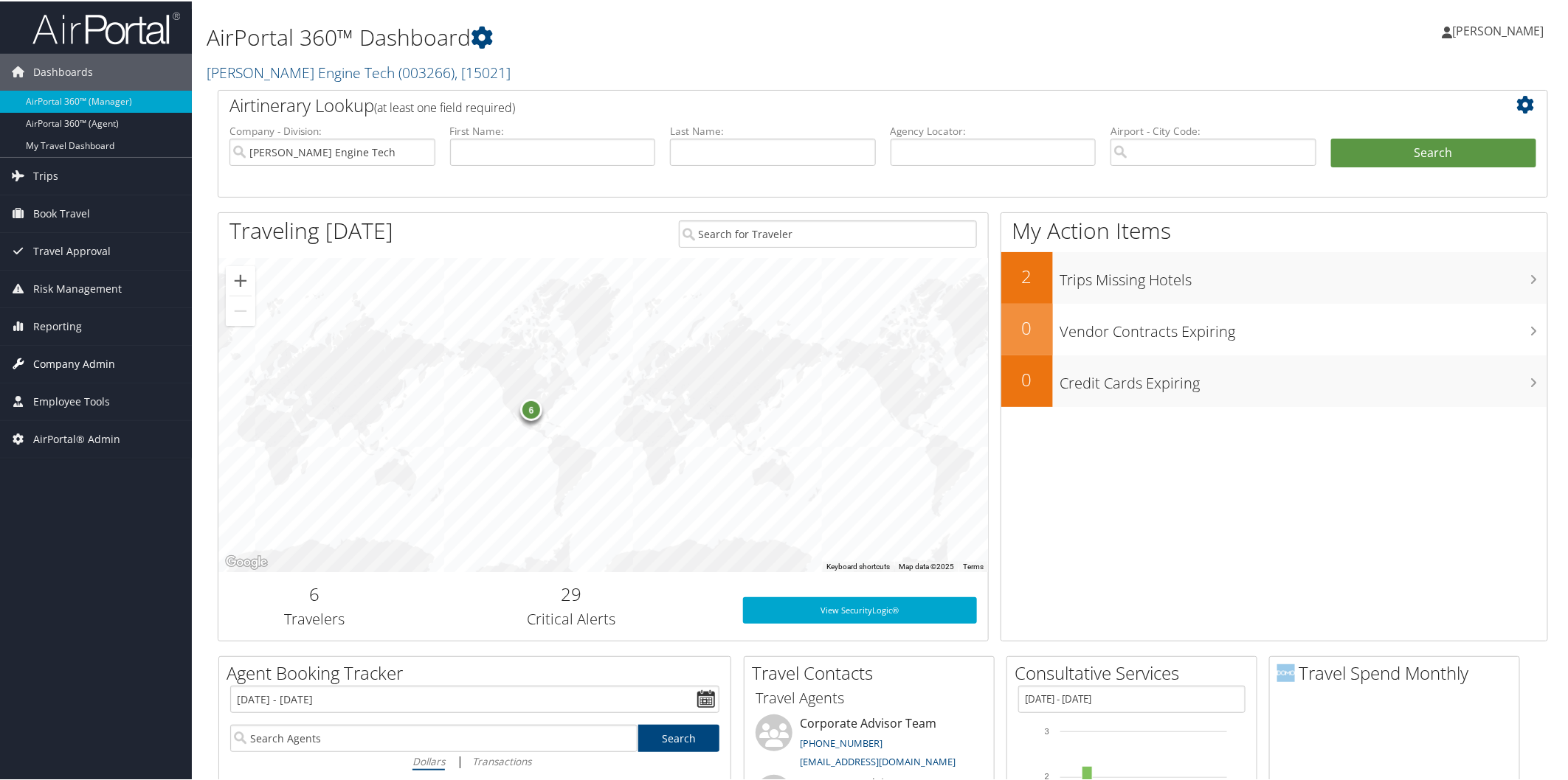
click at [97, 360] on span "Company Admin" at bounding box center [75, 362] width 82 height 37
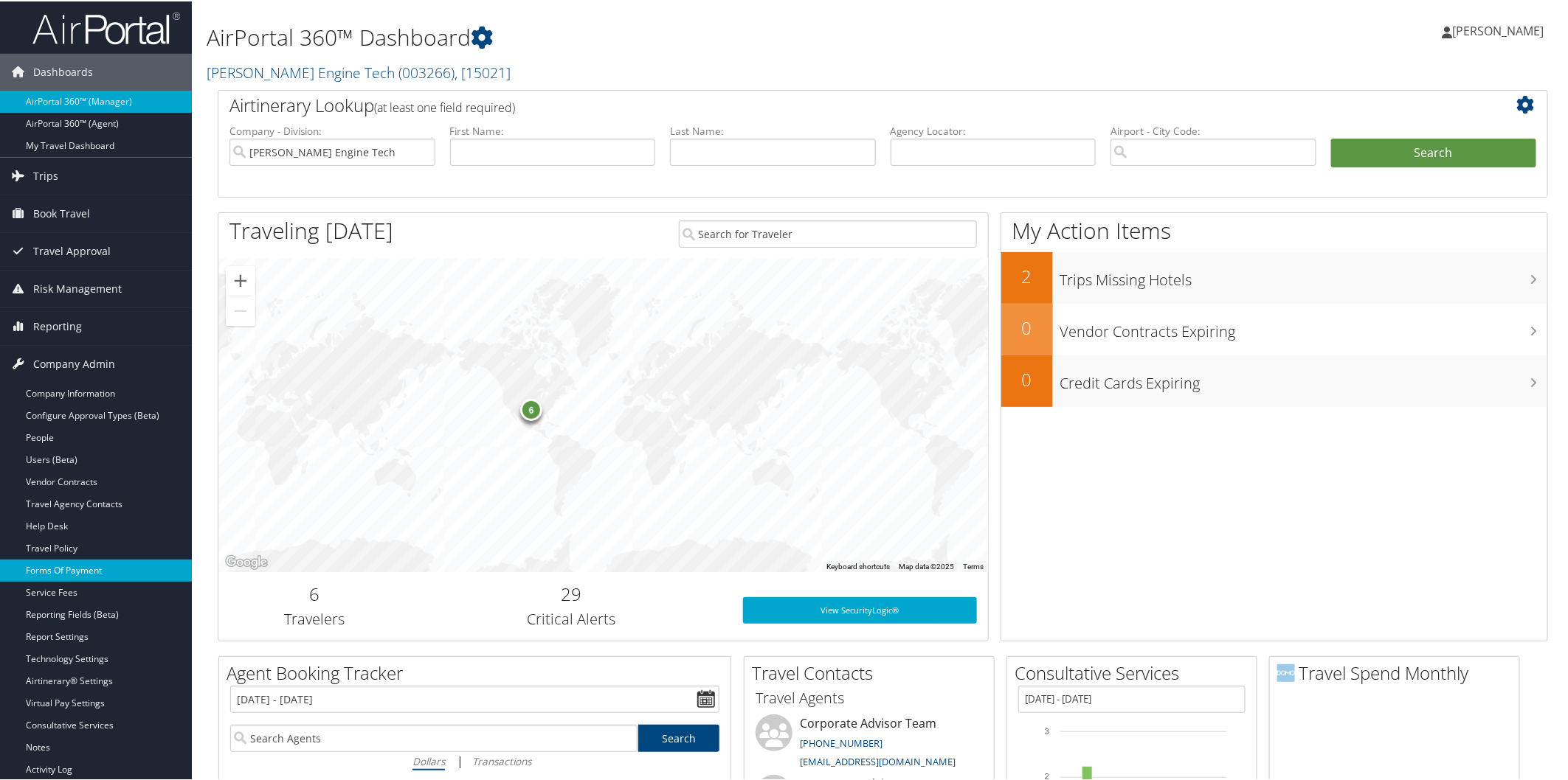
click at [91, 562] on link "Forms Of Payment" at bounding box center [96, 569] width 192 height 22
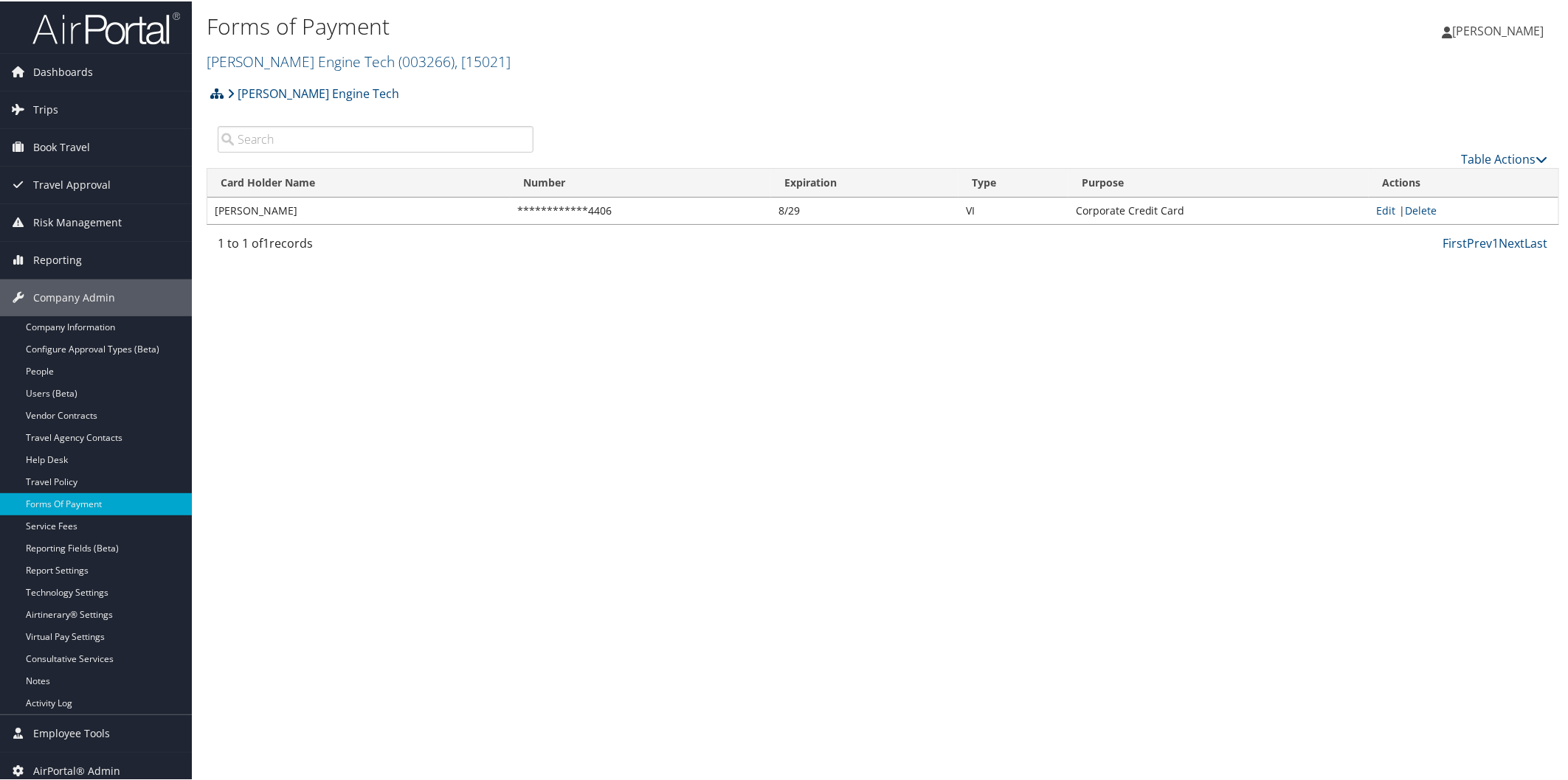
click at [215, 96] on icon at bounding box center [218, 92] width 14 height 12
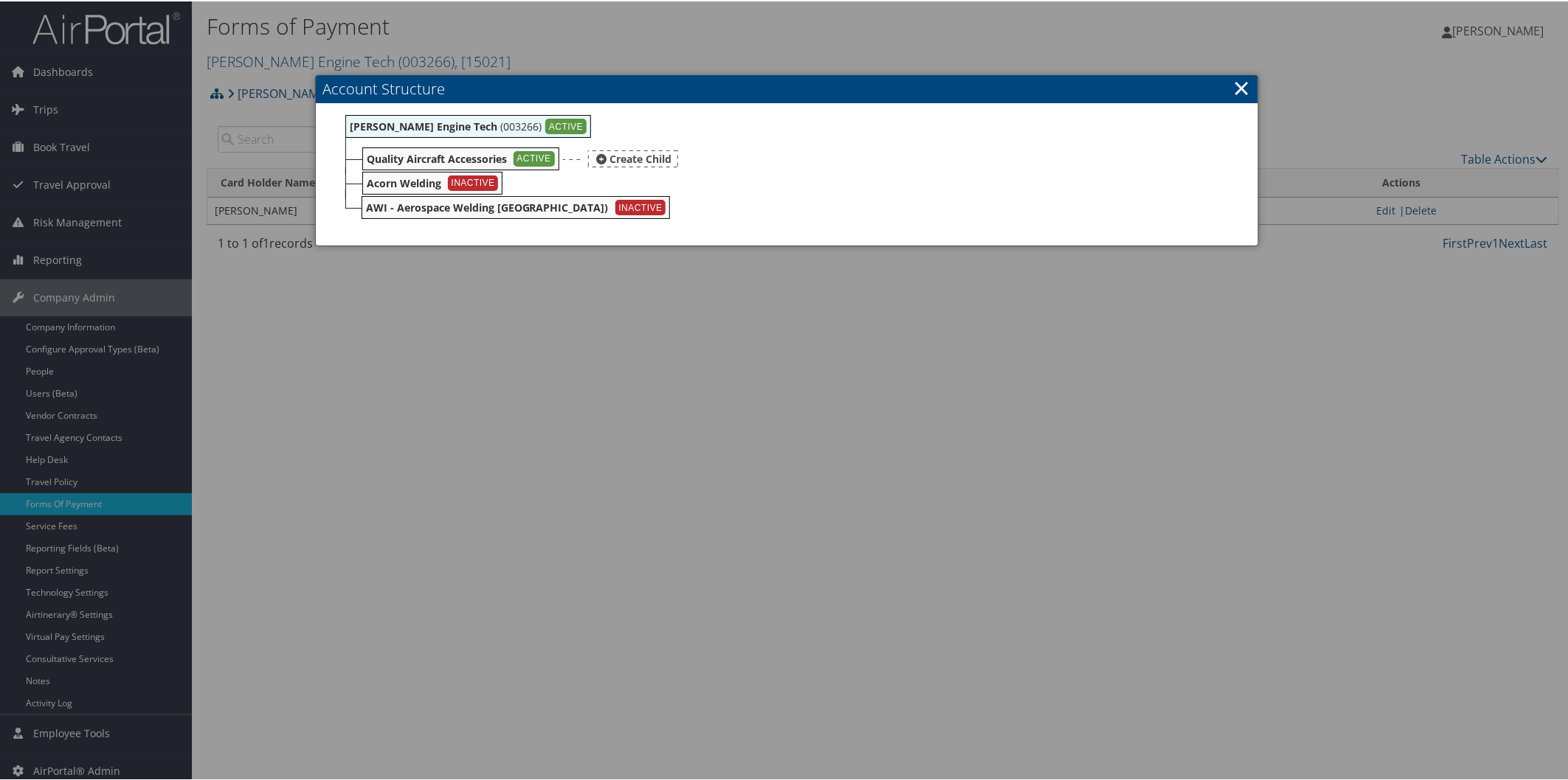
click at [413, 156] on b "Quality Aircraft Accessories" at bounding box center [437, 158] width 140 height 14
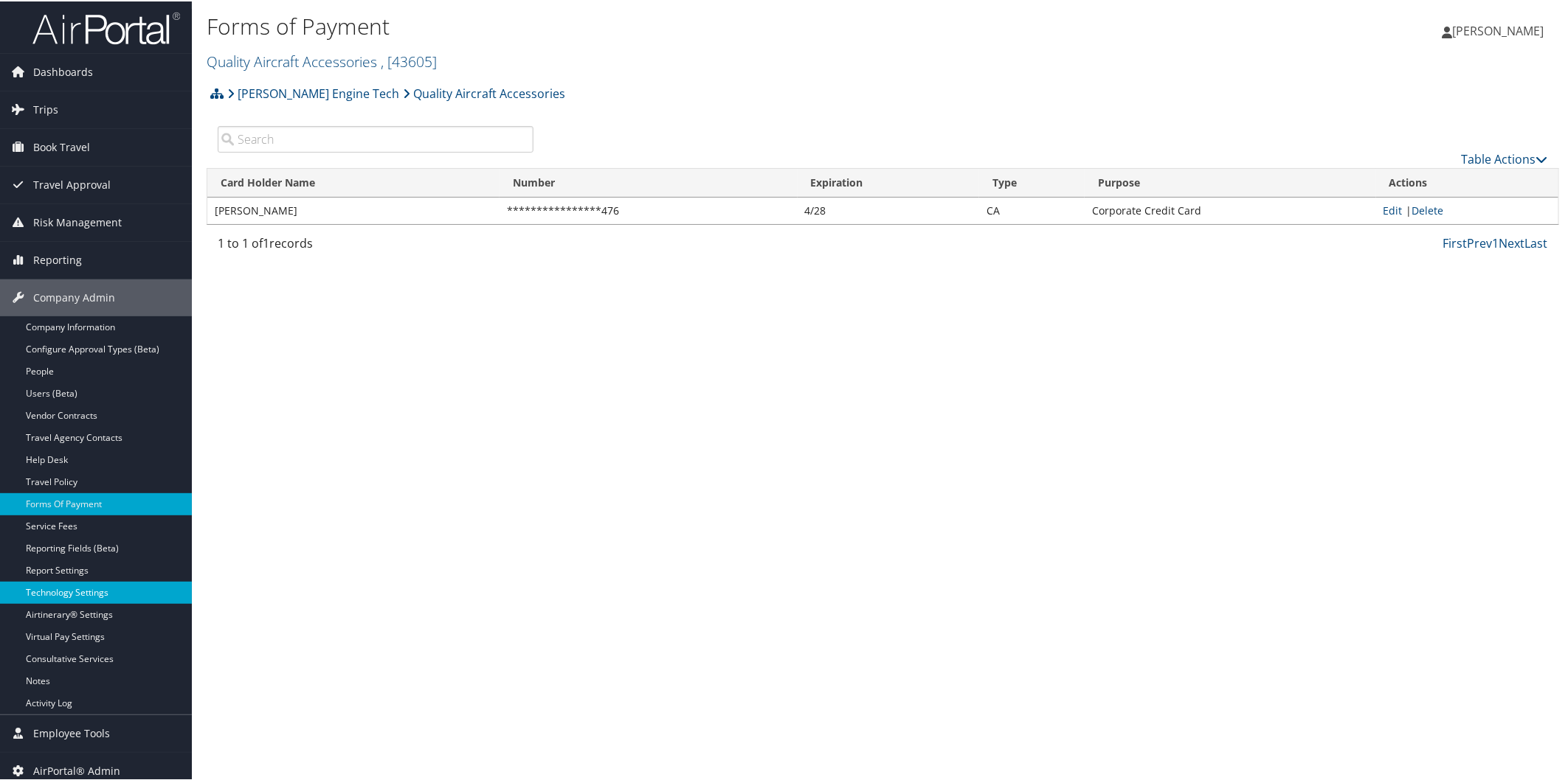
click at [99, 586] on link "Technology Settings" at bounding box center [96, 592] width 192 height 22
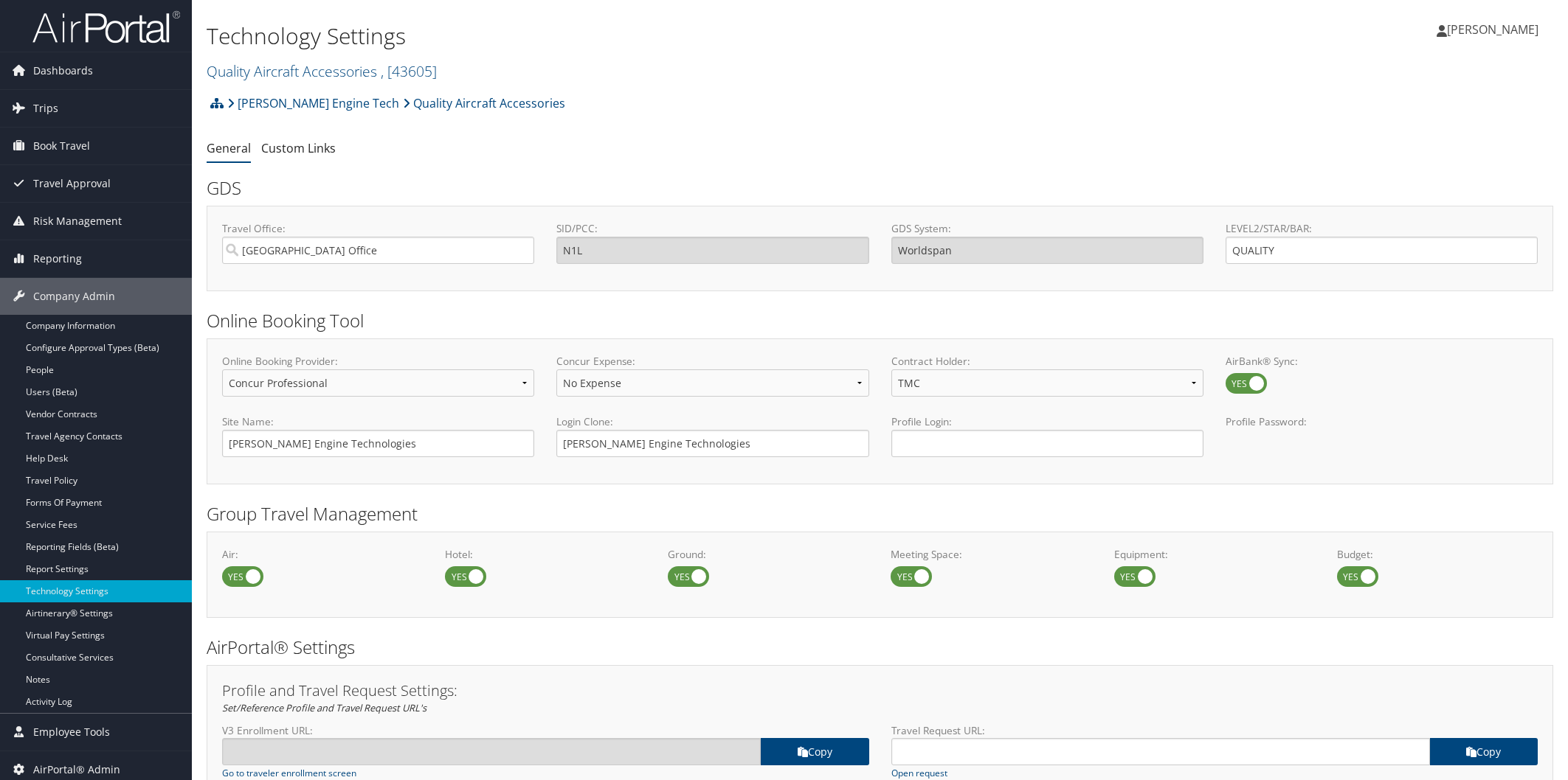
select select "4"
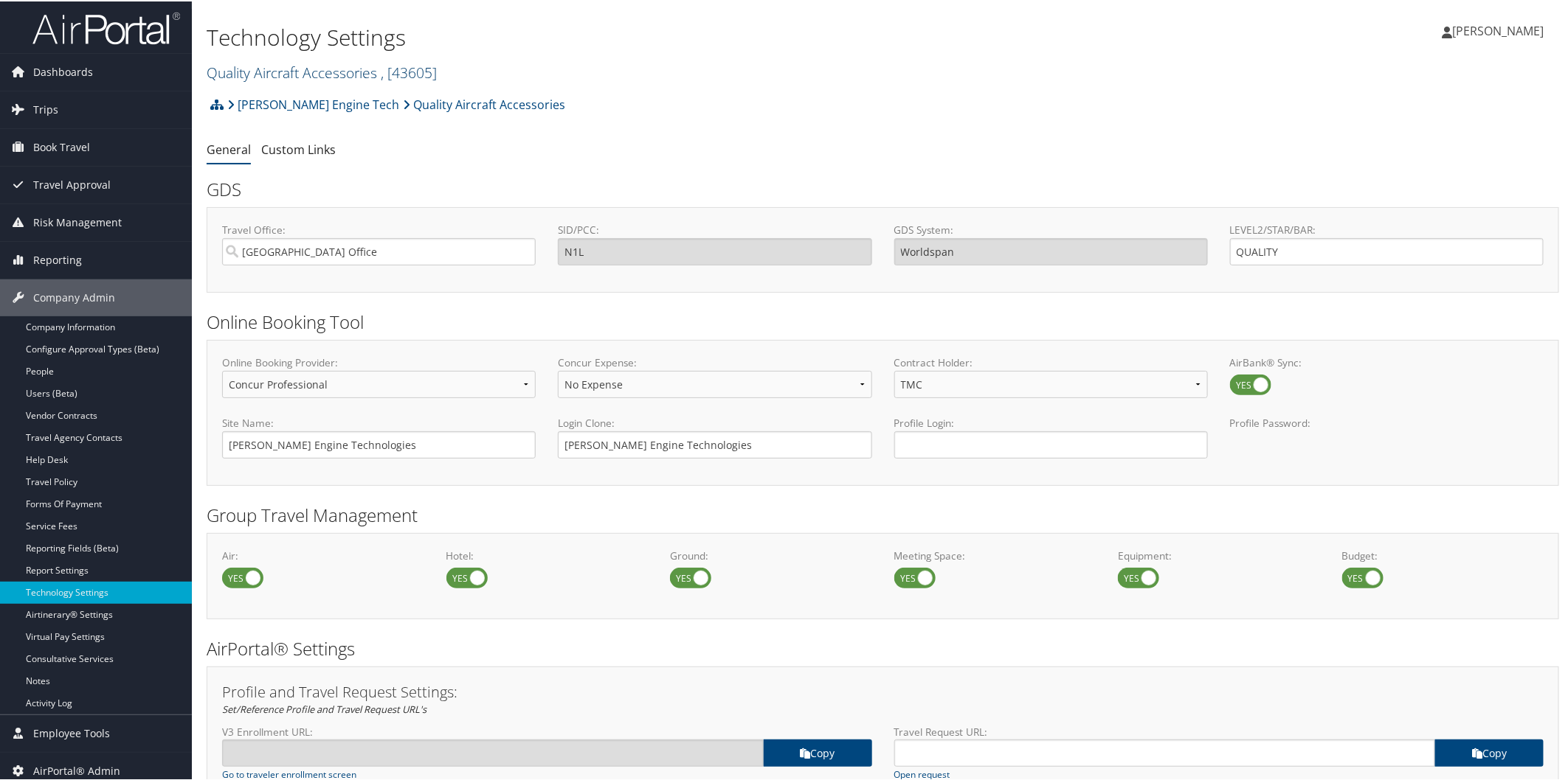
click at [295, 64] on link "Quality Aircraft Accessories , [ 43605 ]" at bounding box center [321, 70] width 230 height 20
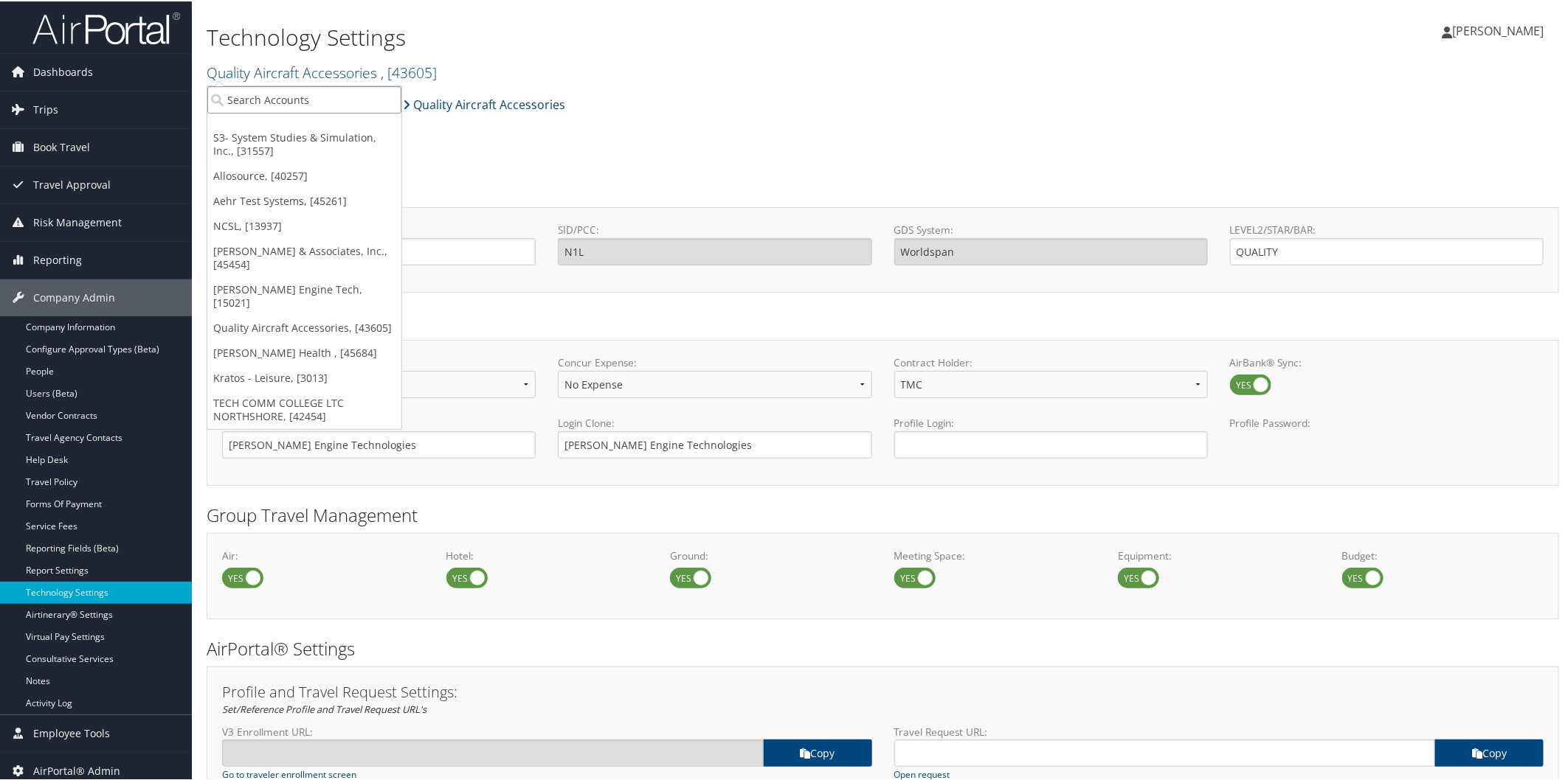
click at [282, 93] on input "search" at bounding box center [304, 98] width 194 height 27
type input "gromel"
click at [277, 125] on div "Gromelski & Associates, Inc. (302009), [45454]" at bounding box center [353, 126] width 307 height 14
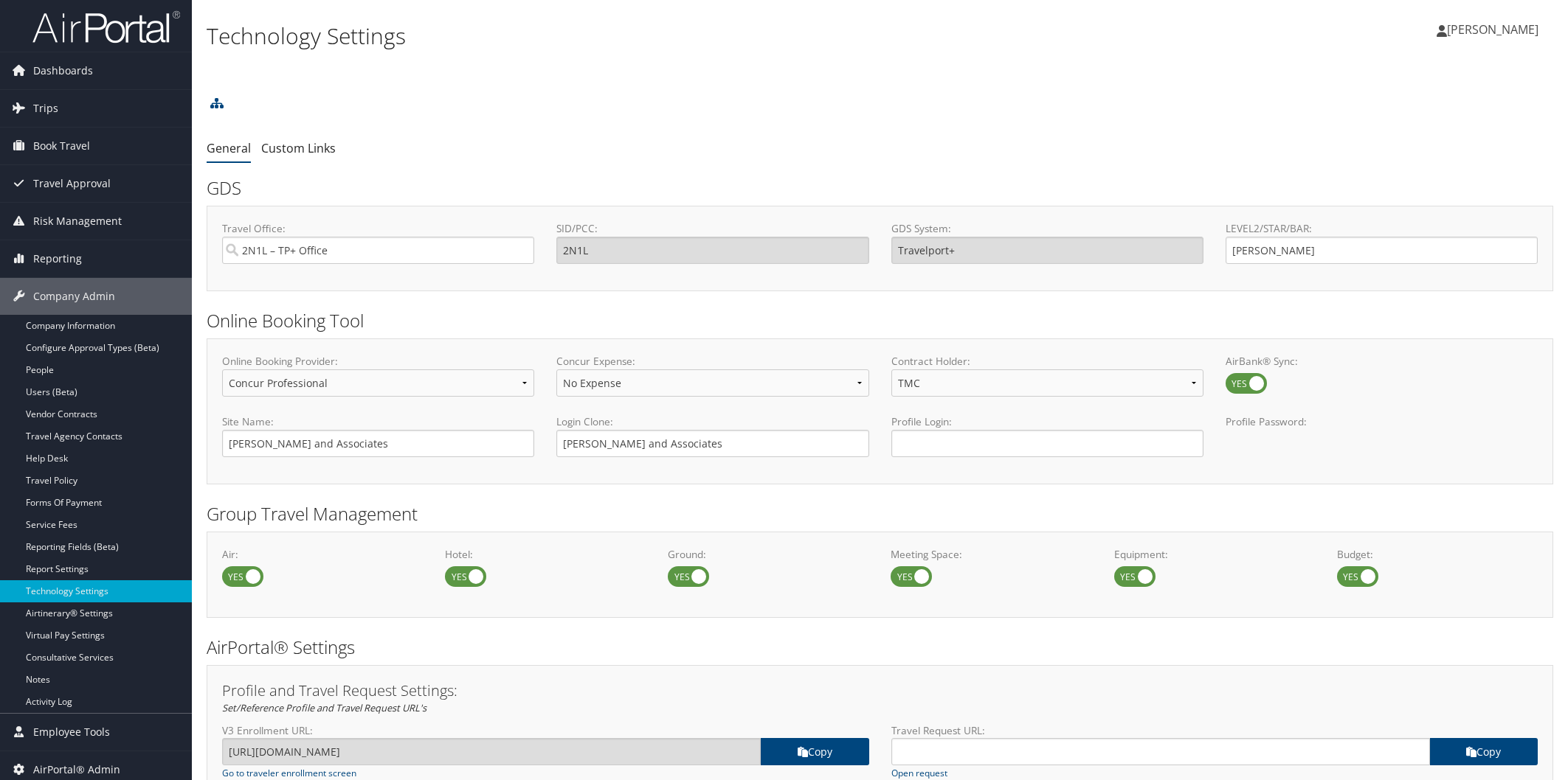
select select "4"
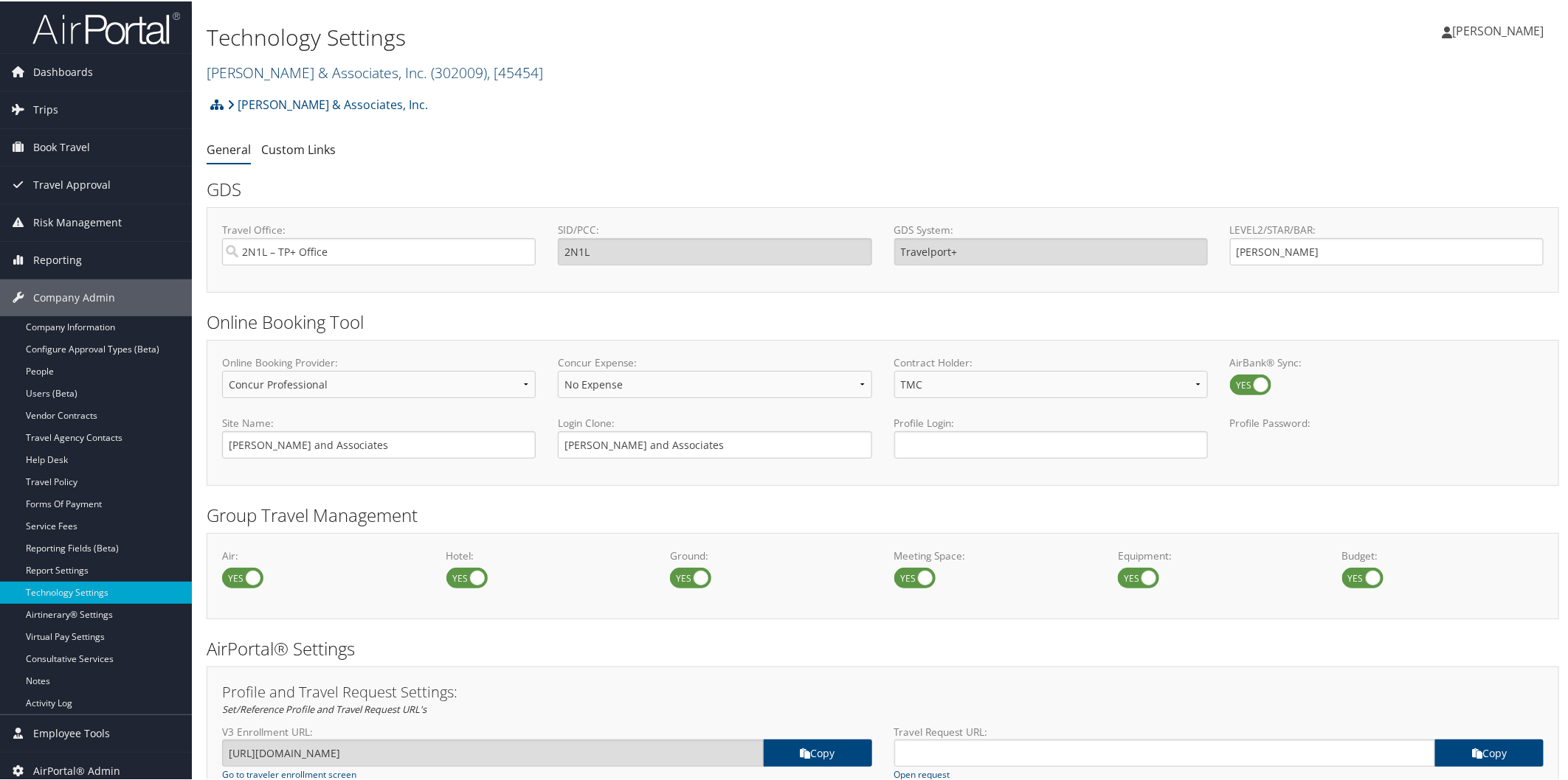
click at [343, 68] on link "Gromelski & Associates, Inc. ( 302009 ) , [ 45454 ]" at bounding box center [374, 70] width 337 height 20
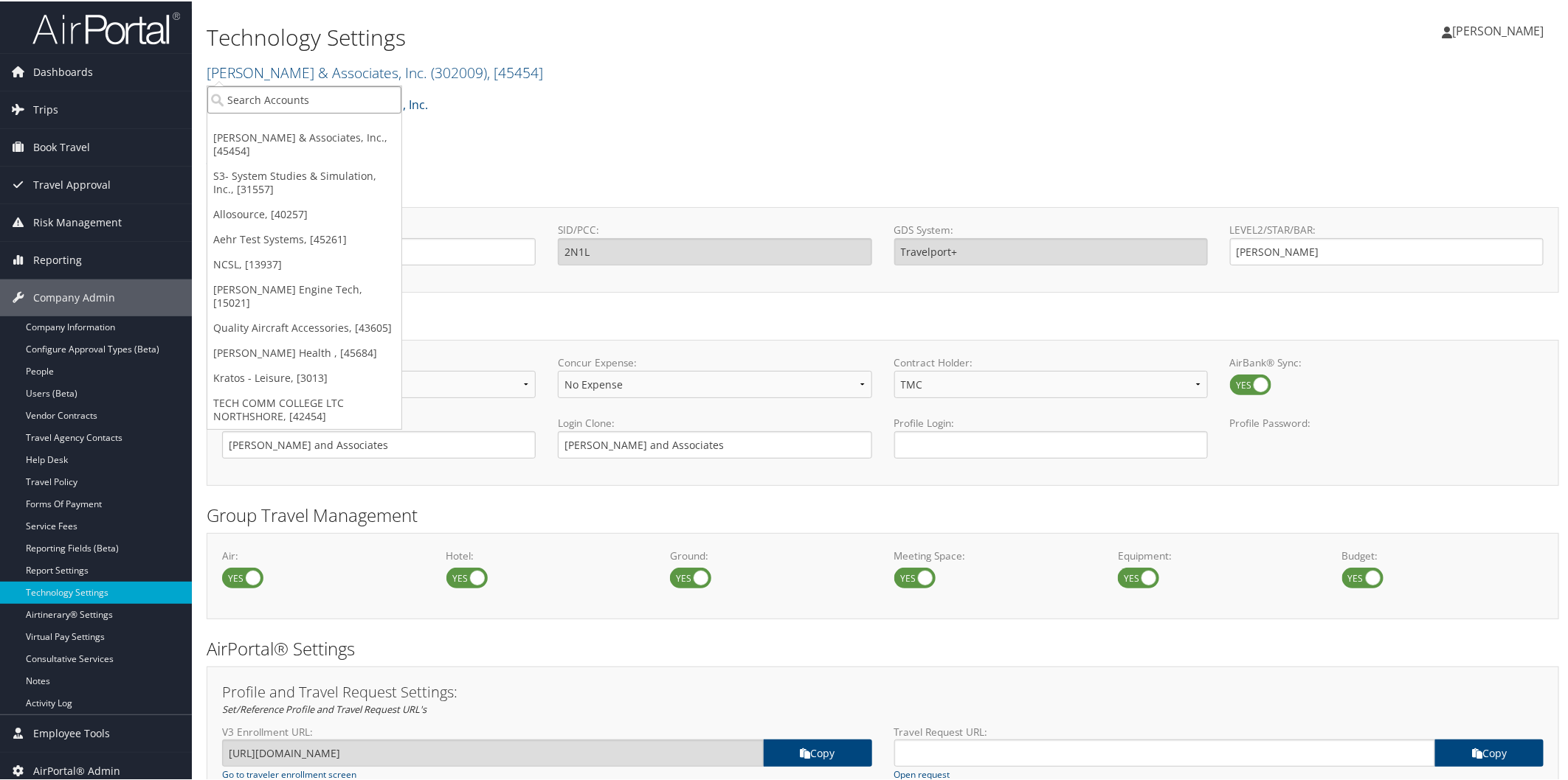
click at [278, 104] on input "search" at bounding box center [304, 98] width 194 height 27
click at [277, 139] on link "[PERSON_NAME] & Associates, Inc., [45454]" at bounding box center [304, 143] width 194 height 39
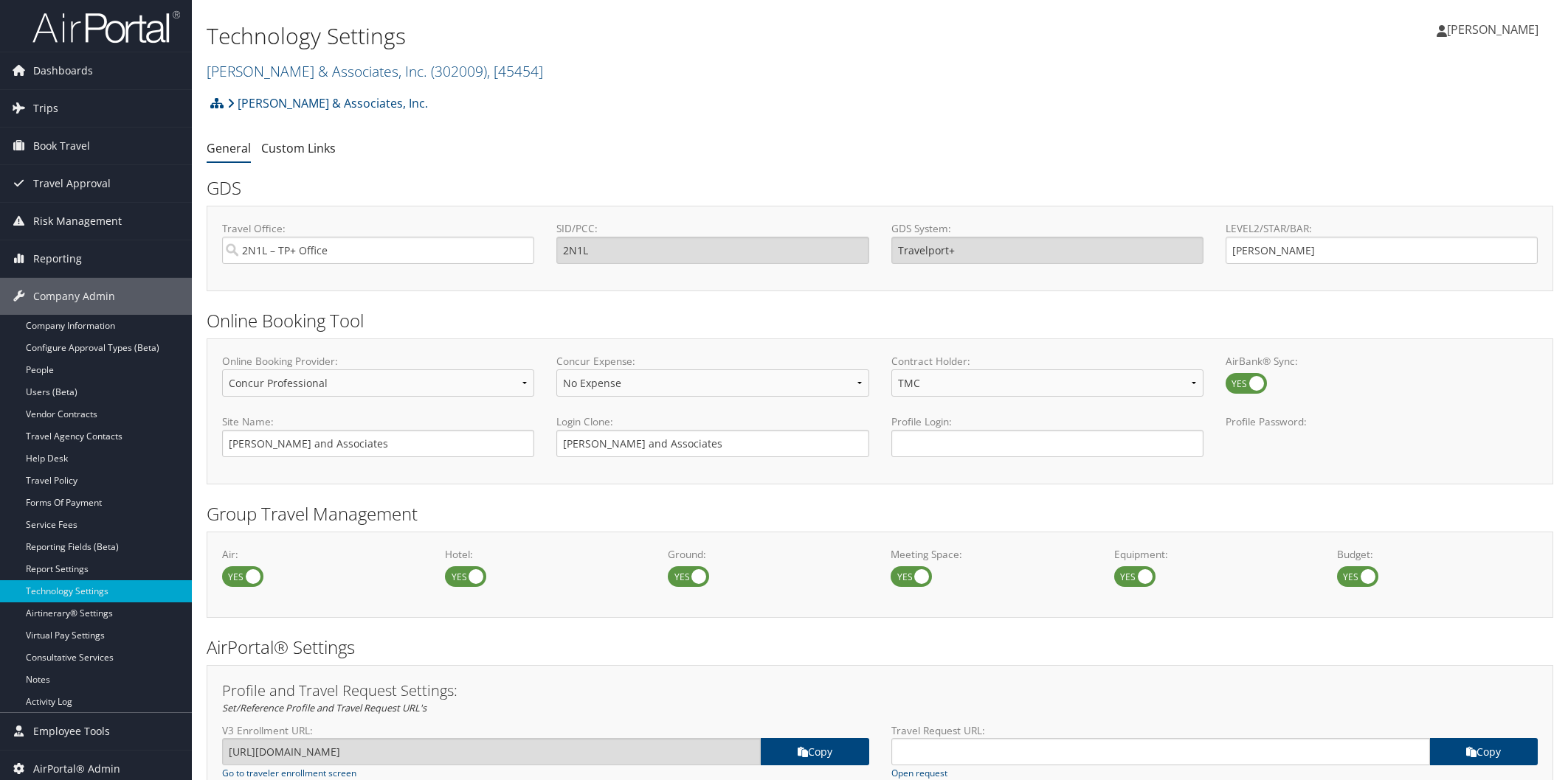
select select "4"
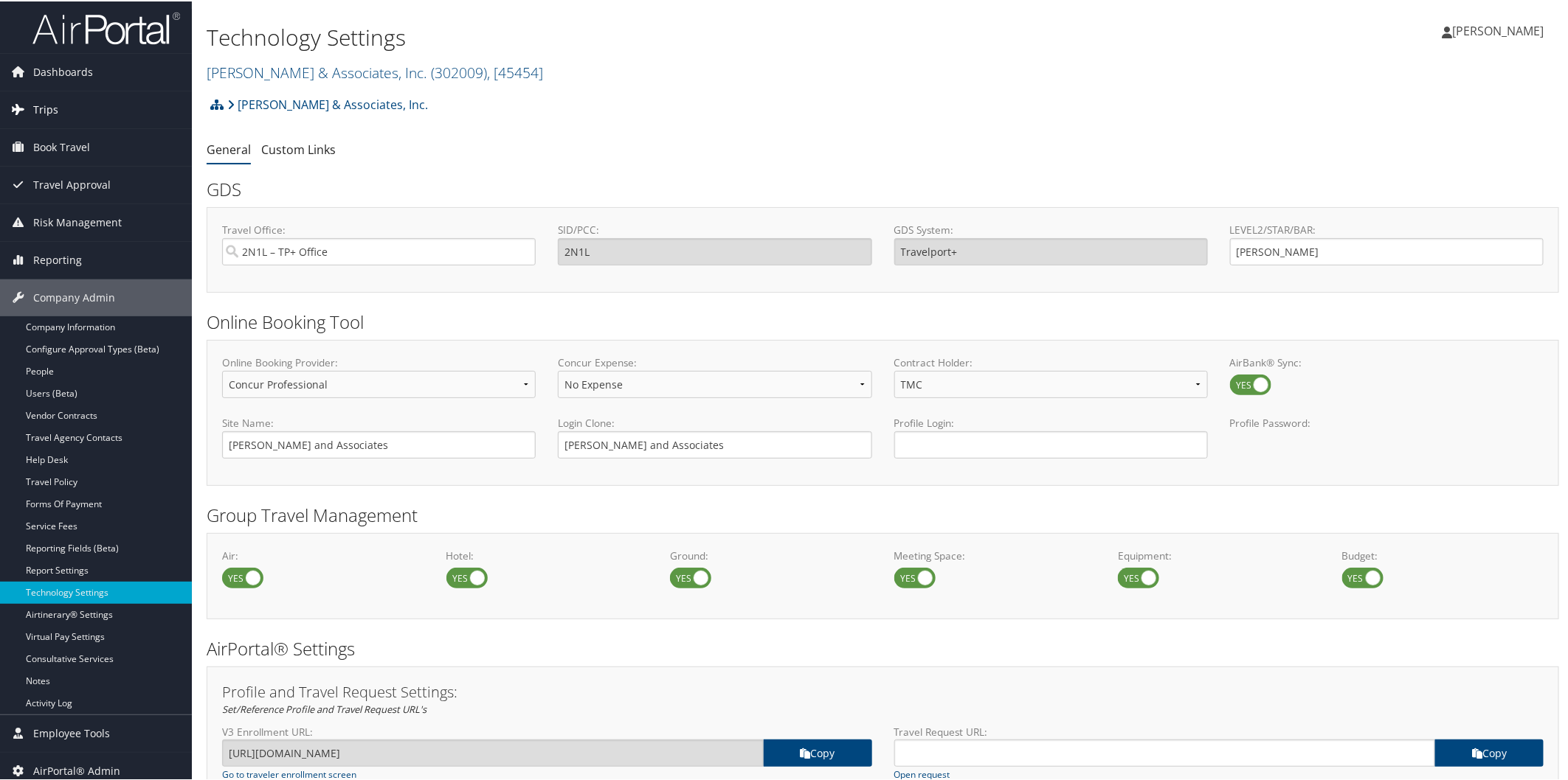
click at [40, 111] on span "Trips" at bounding box center [45, 108] width 25 height 37
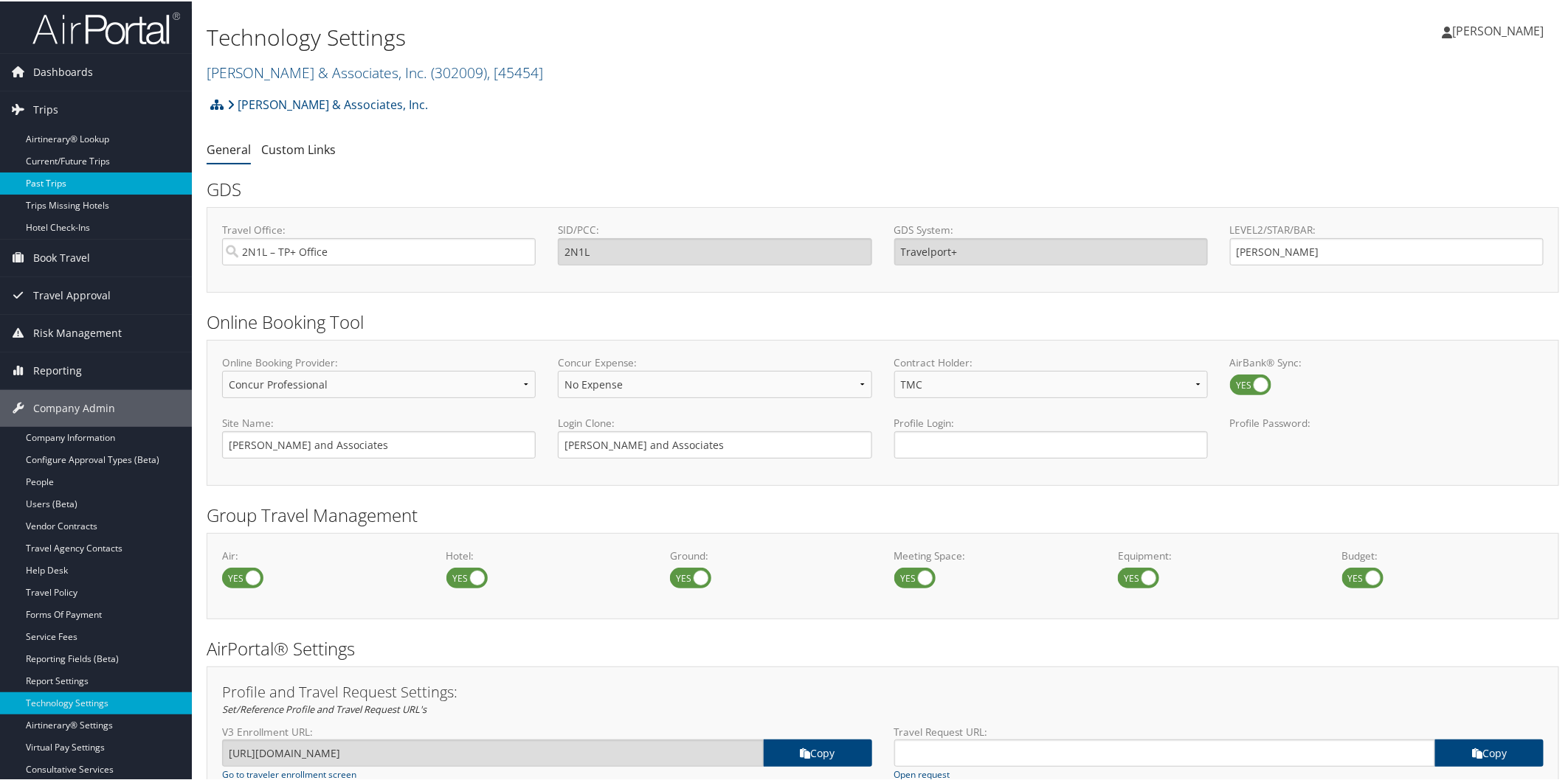
click at [51, 182] on link "Past Trips" at bounding box center [96, 182] width 192 height 22
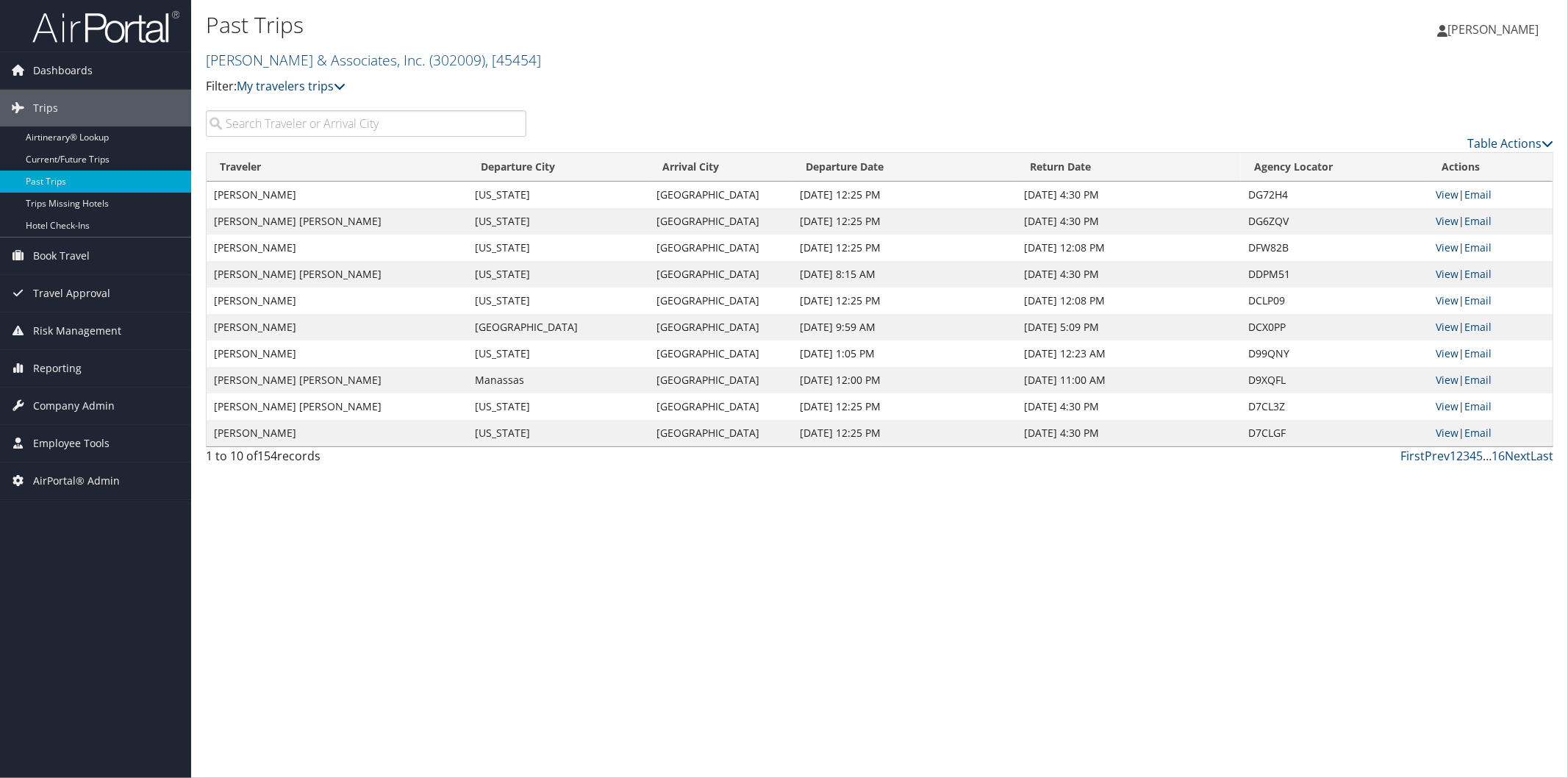
click at [380, 133] on input "search" at bounding box center [366, 123] width 321 height 26
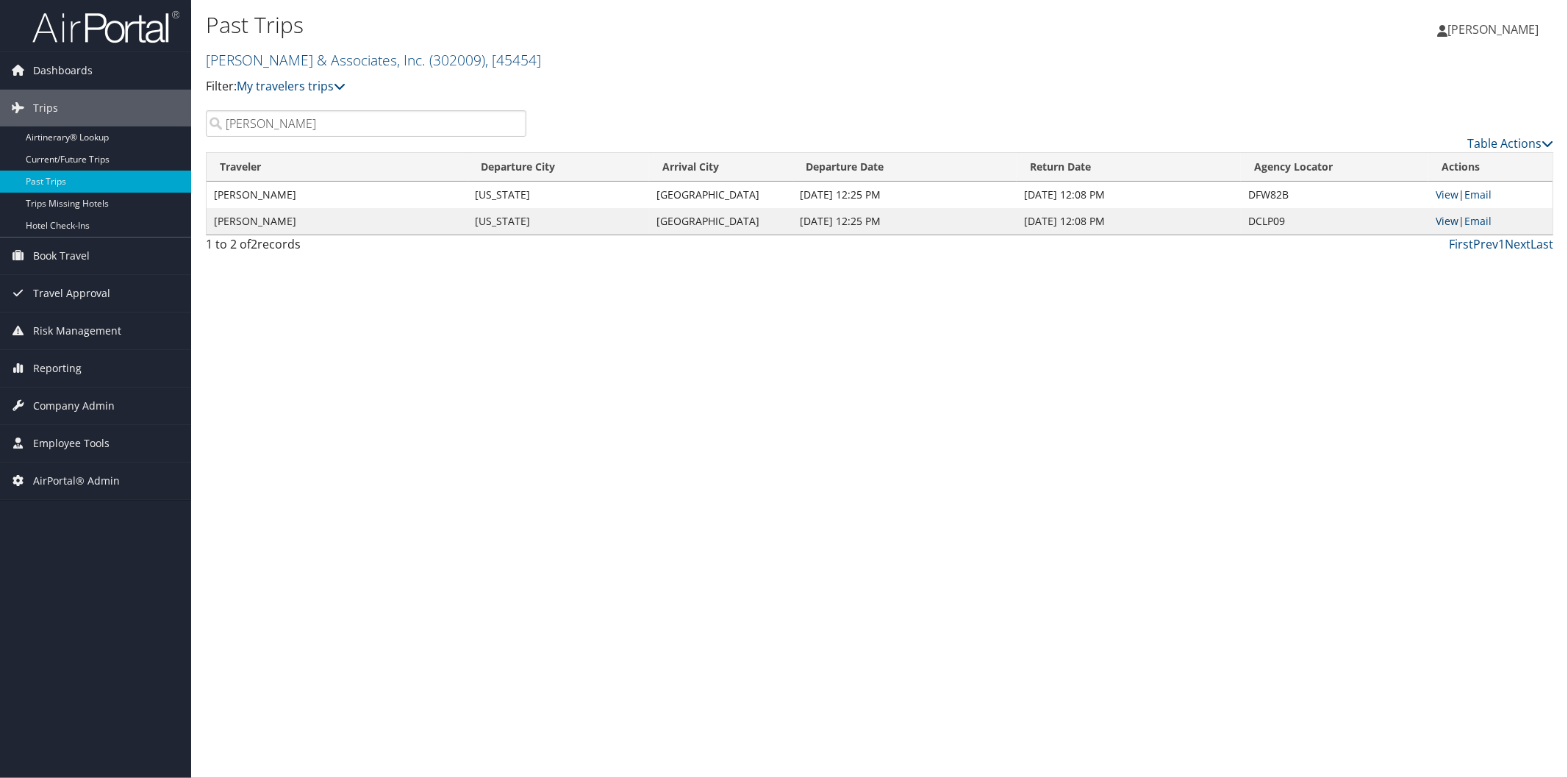
type input "stewart"
click at [1442, 221] on link "View" at bounding box center [1447, 221] width 23 height 14
click at [85, 409] on span "Company Admin" at bounding box center [74, 406] width 82 height 37
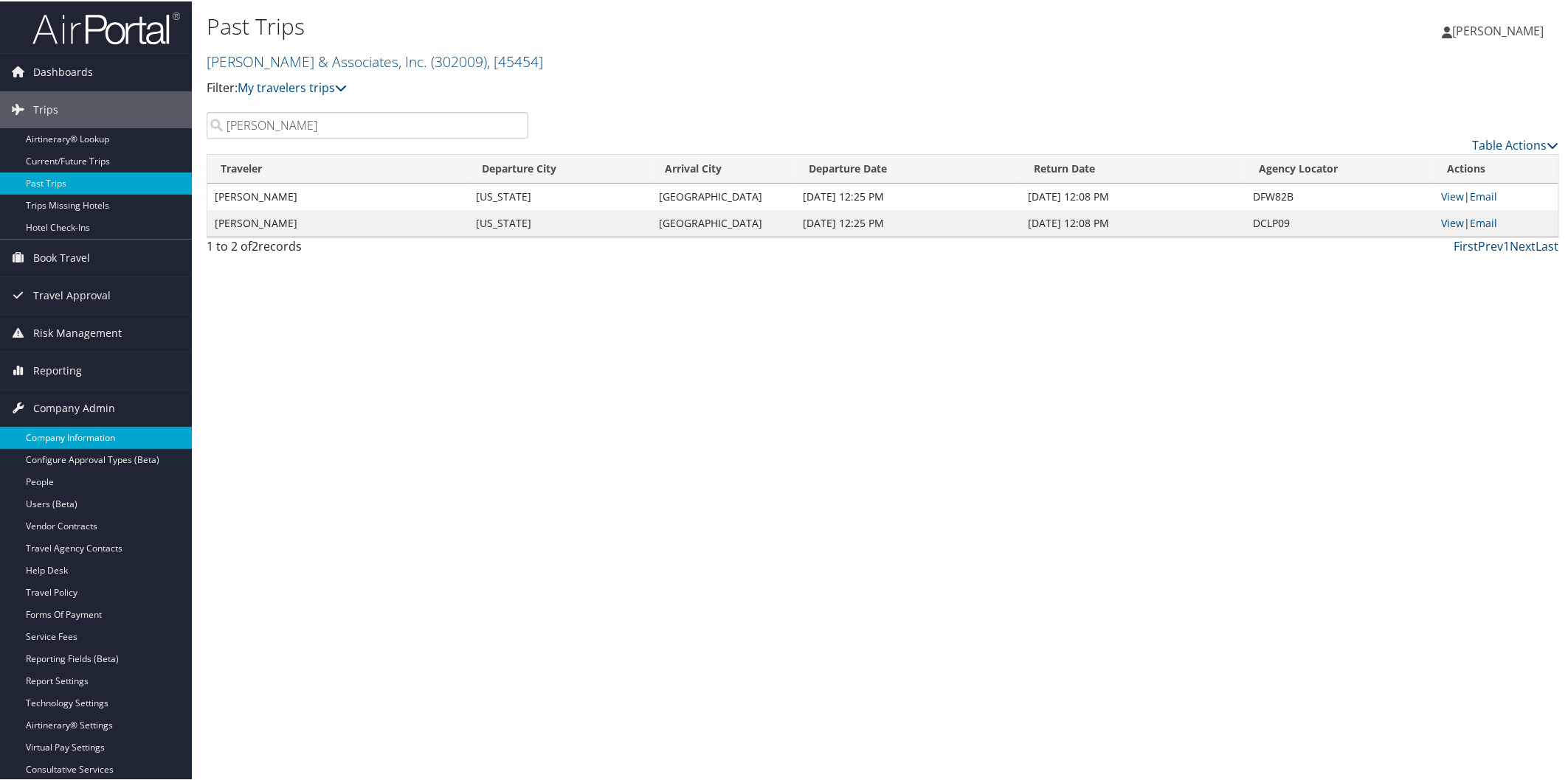
click at [87, 437] on link "Company Information" at bounding box center [96, 437] width 192 height 22
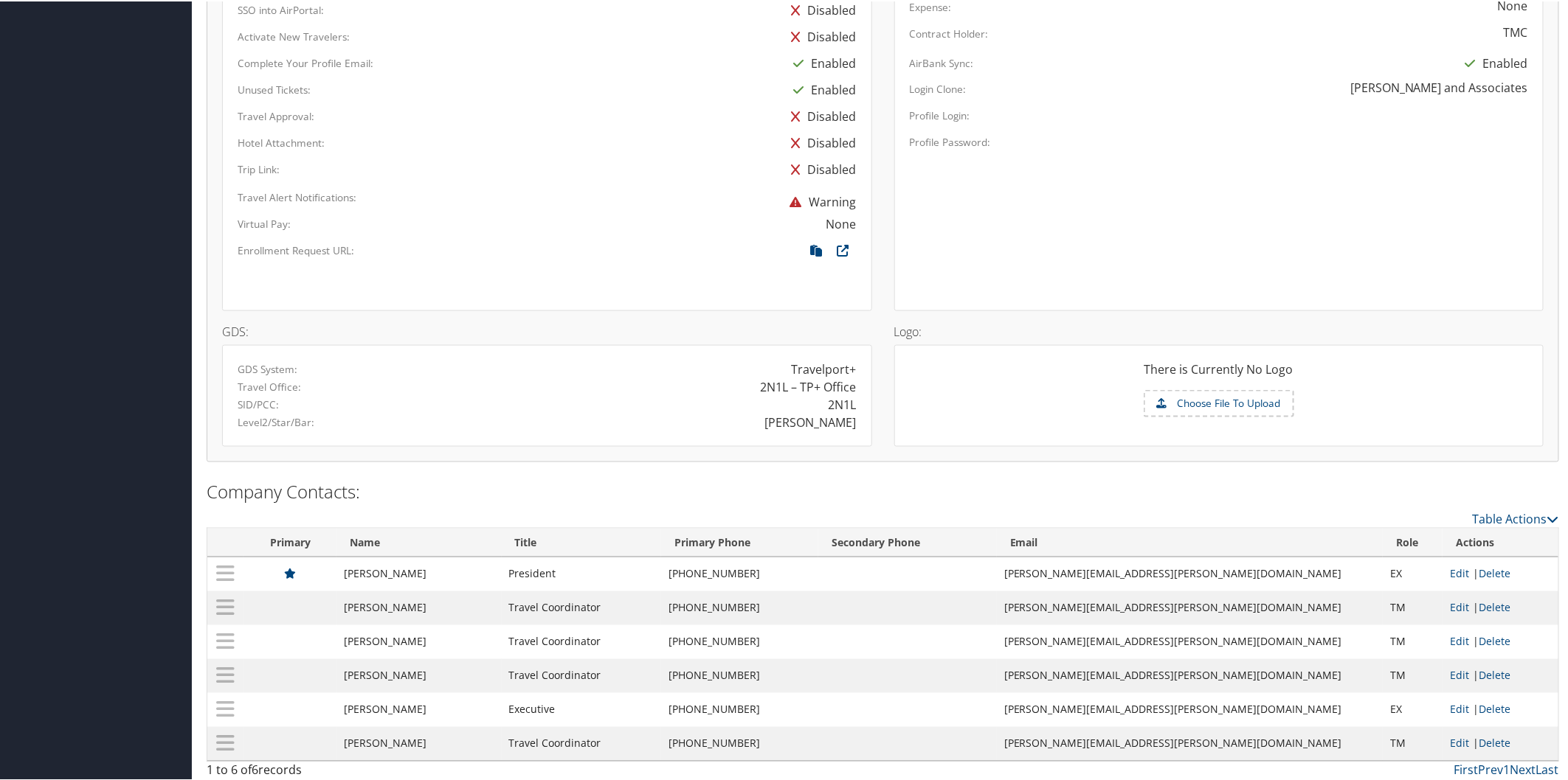
scroll to position [844, 0]
drag, startPoint x: 1082, startPoint y: 563, endPoint x: 1269, endPoint y: 566, distance: 187.0
click at [1269, 566] on td "[PERSON_NAME][EMAIL_ADDRESS][PERSON_NAME][DOMAIN_NAME]" at bounding box center [1189, 568] width 386 height 34
copy td "[PERSON_NAME][EMAIL_ADDRESS][PERSON_NAME][DOMAIN_NAME]"
drag, startPoint x: 1081, startPoint y: 631, endPoint x: 1230, endPoint y: 629, distance: 149.0
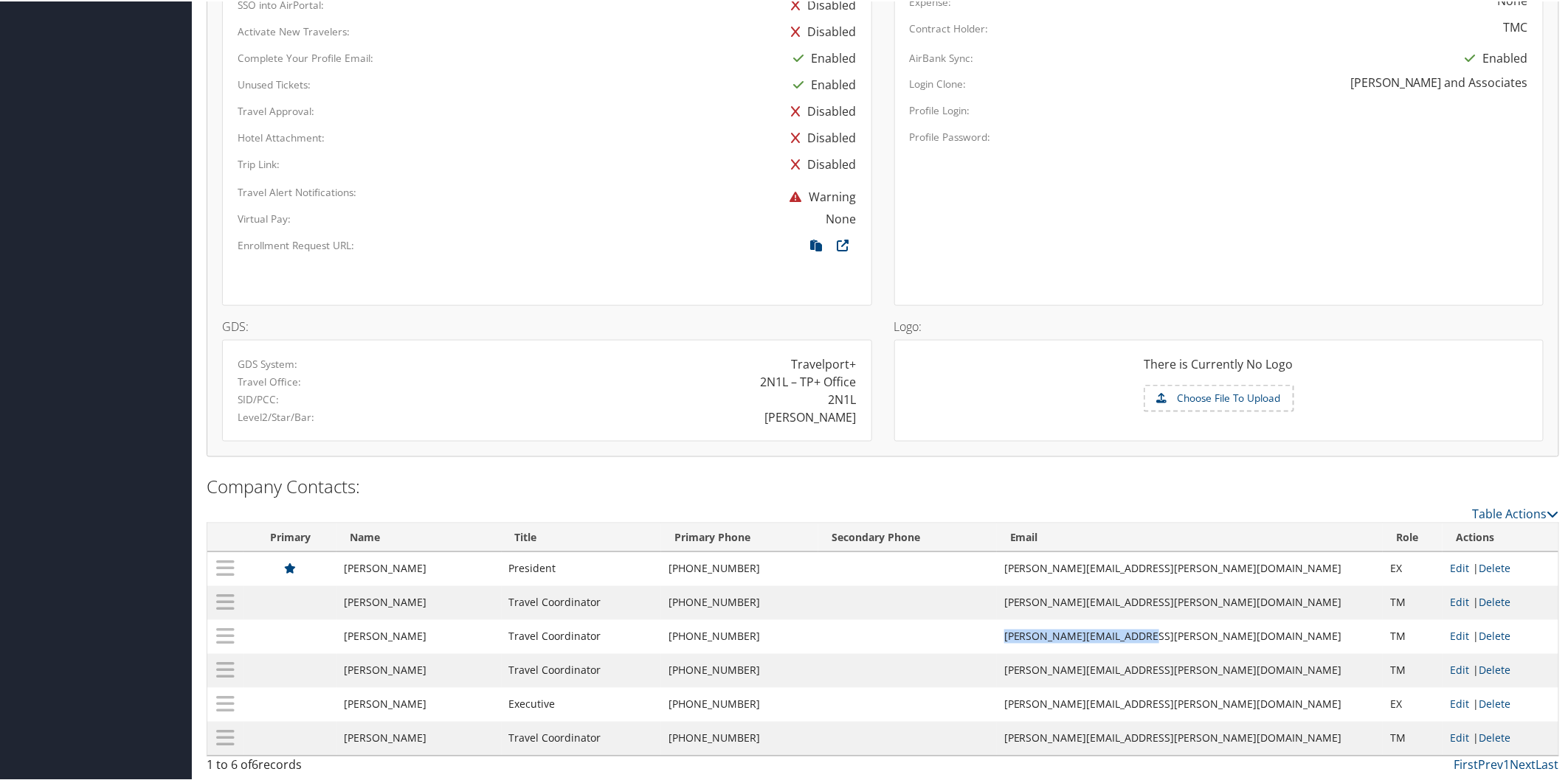
click at [1230, 629] on td "[PERSON_NAME][EMAIL_ADDRESS][PERSON_NAME][DOMAIN_NAME]" at bounding box center [1189, 636] width 386 height 34
click at [1116, 673] on td "[PERSON_NAME][EMAIL_ADDRESS][PERSON_NAME][DOMAIN_NAME]" at bounding box center [1189, 670] width 386 height 34
drag, startPoint x: 1082, startPoint y: 631, endPoint x: 1242, endPoint y: 628, distance: 160.0
click at [1242, 628] on td "[PERSON_NAME][EMAIL_ADDRESS][PERSON_NAME][DOMAIN_NAME]" at bounding box center [1189, 636] width 386 height 34
copy td "[PERSON_NAME][EMAIL_ADDRESS][PERSON_NAME][DOMAIN_NAME]"
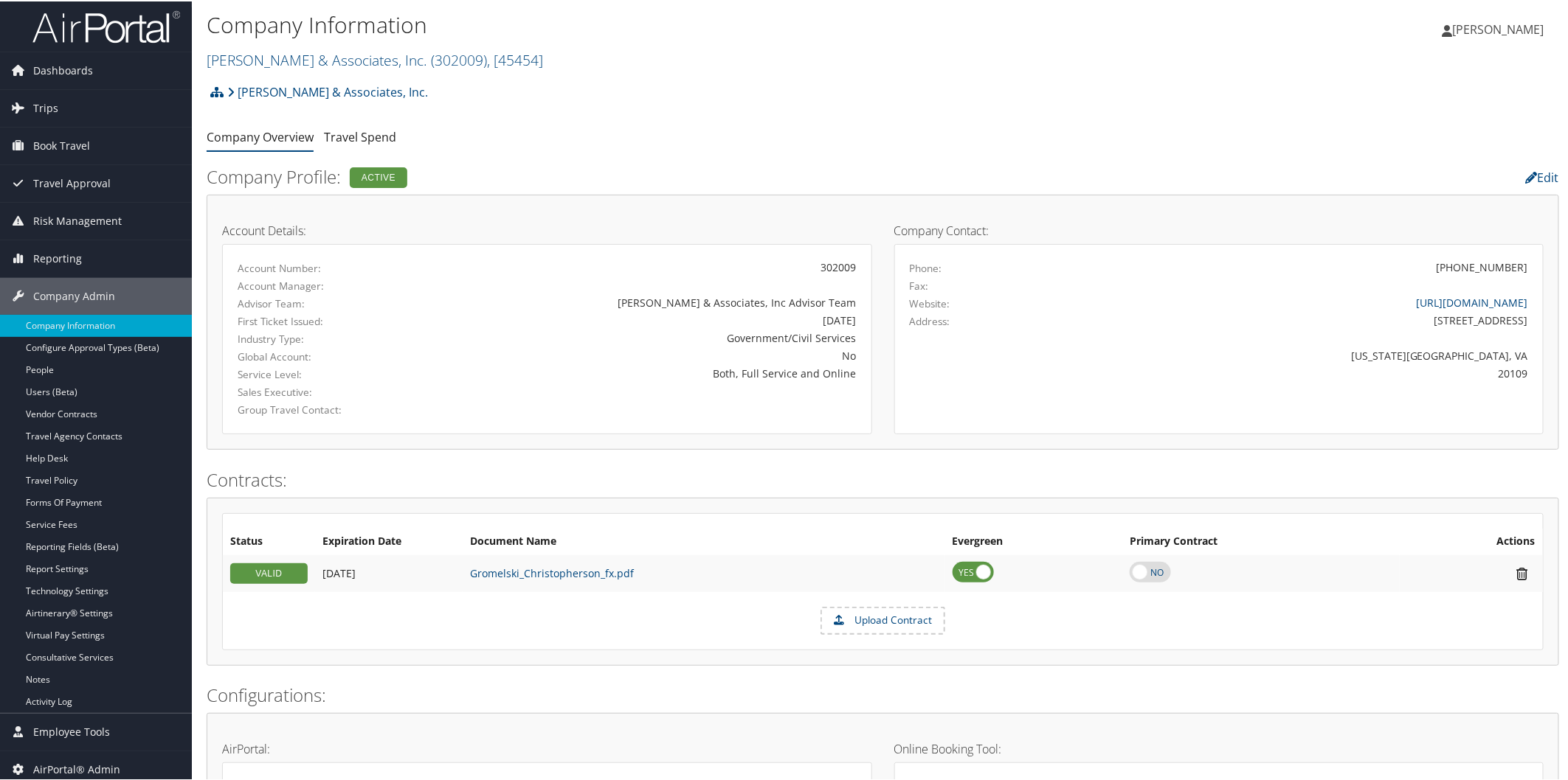
scroll to position [0, 0]
click at [54, 111] on span "Trips" at bounding box center [45, 108] width 25 height 37
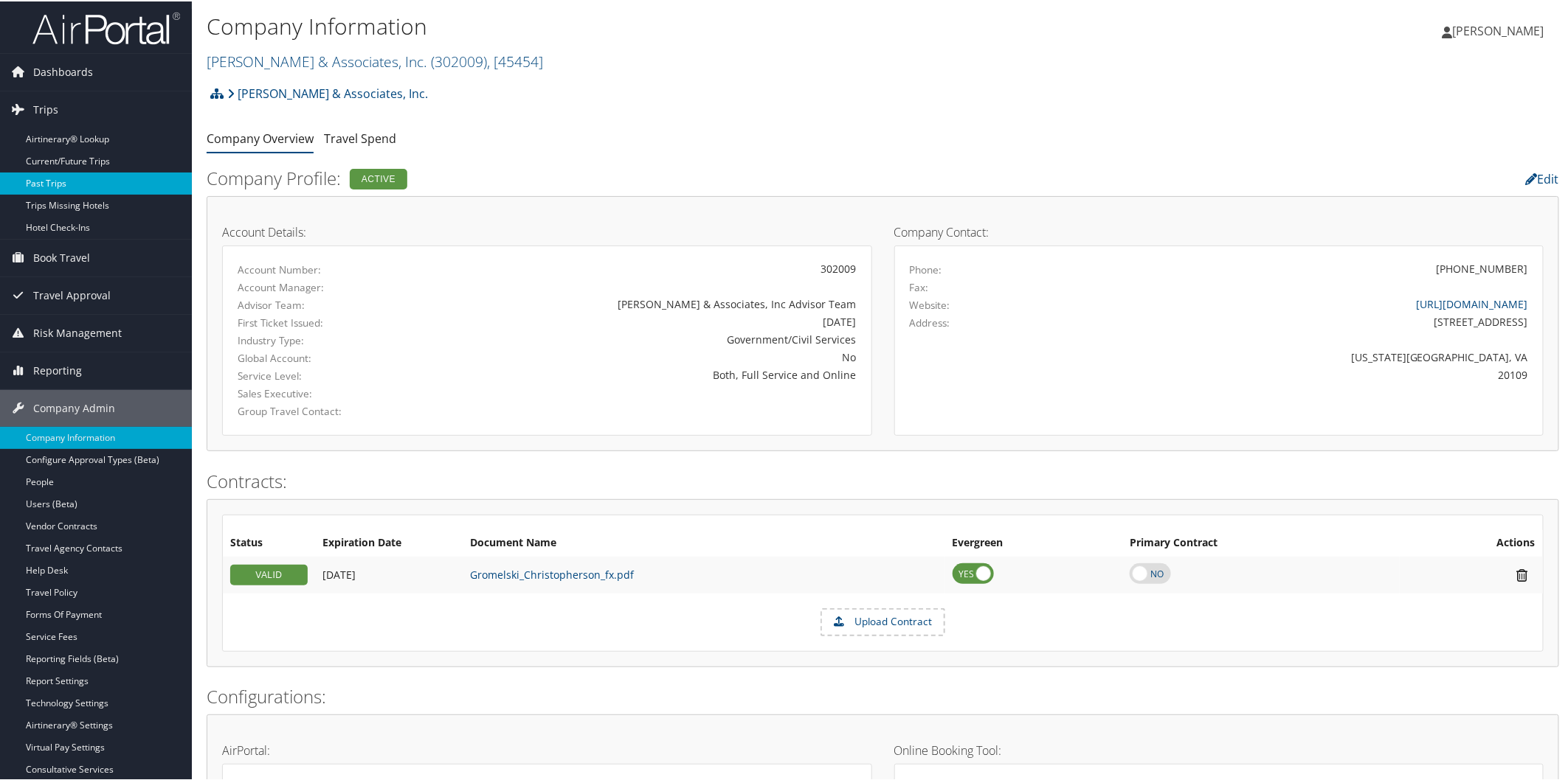
click at [45, 179] on link "Past Trips" at bounding box center [96, 182] width 192 height 22
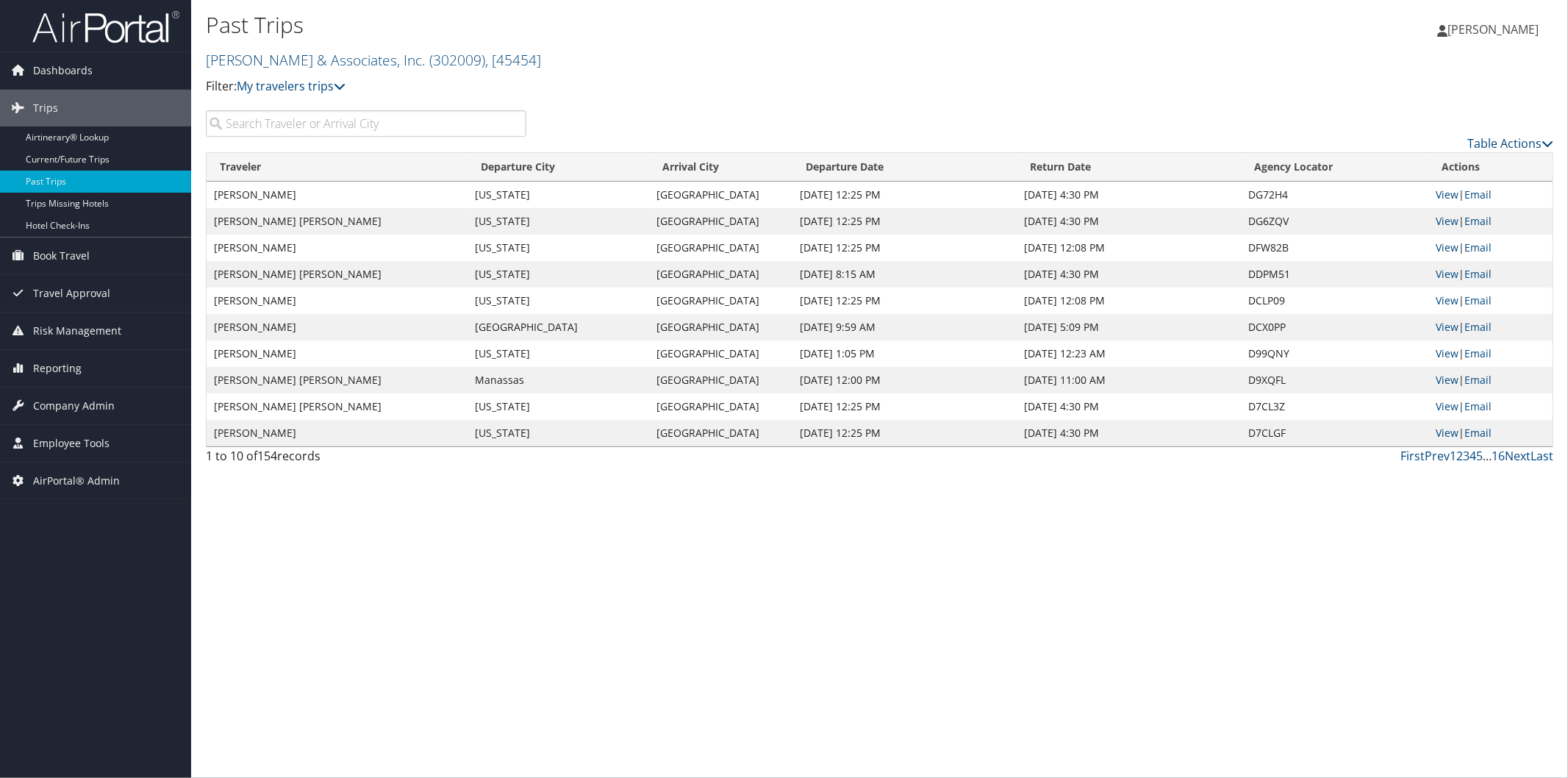
click at [370, 126] on input "search" at bounding box center [366, 123] width 321 height 26
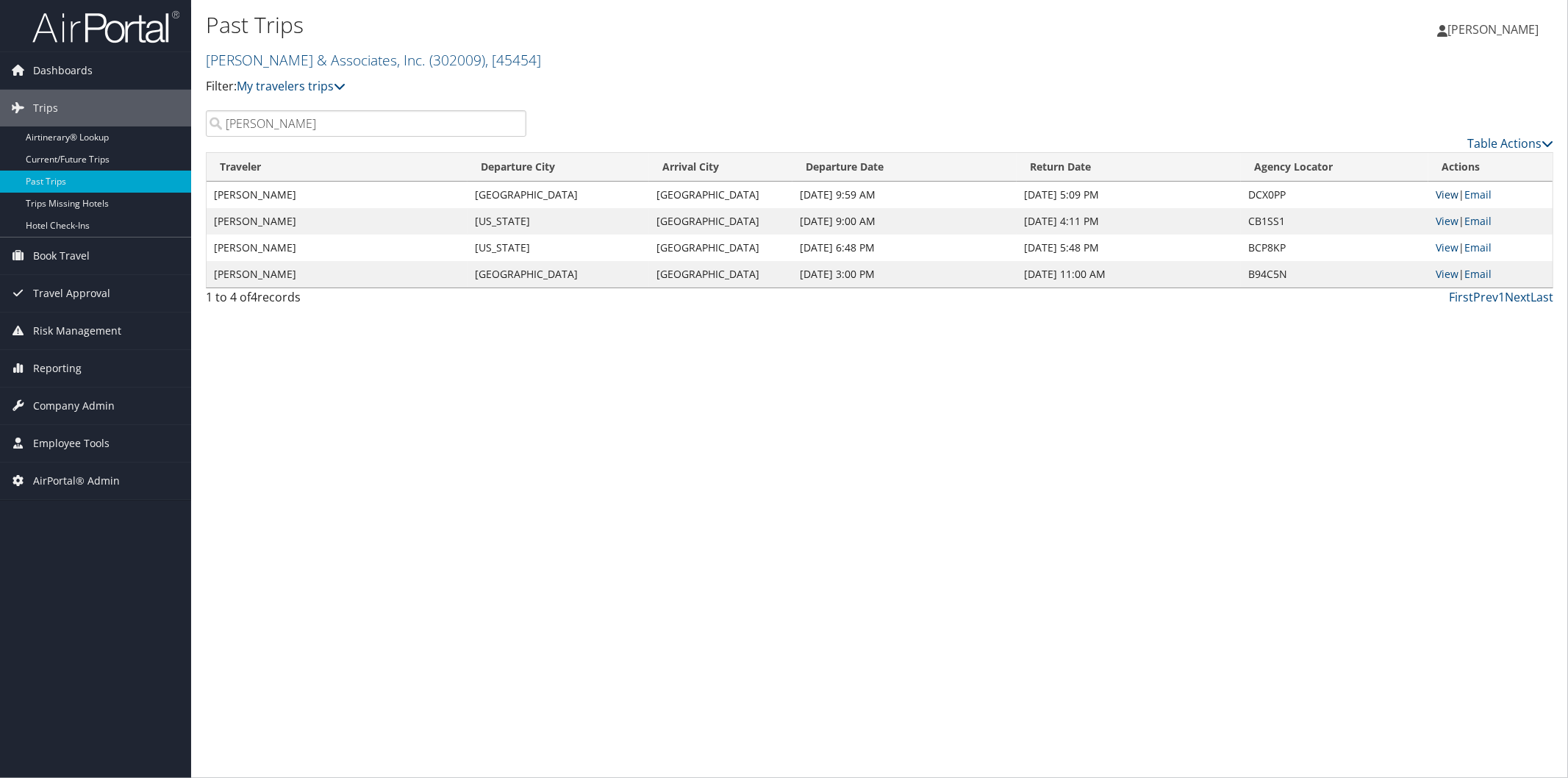
type input "arroyo"
click at [1449, 194] on link "View" at bounding box center [1447, 195] width 23 height 14
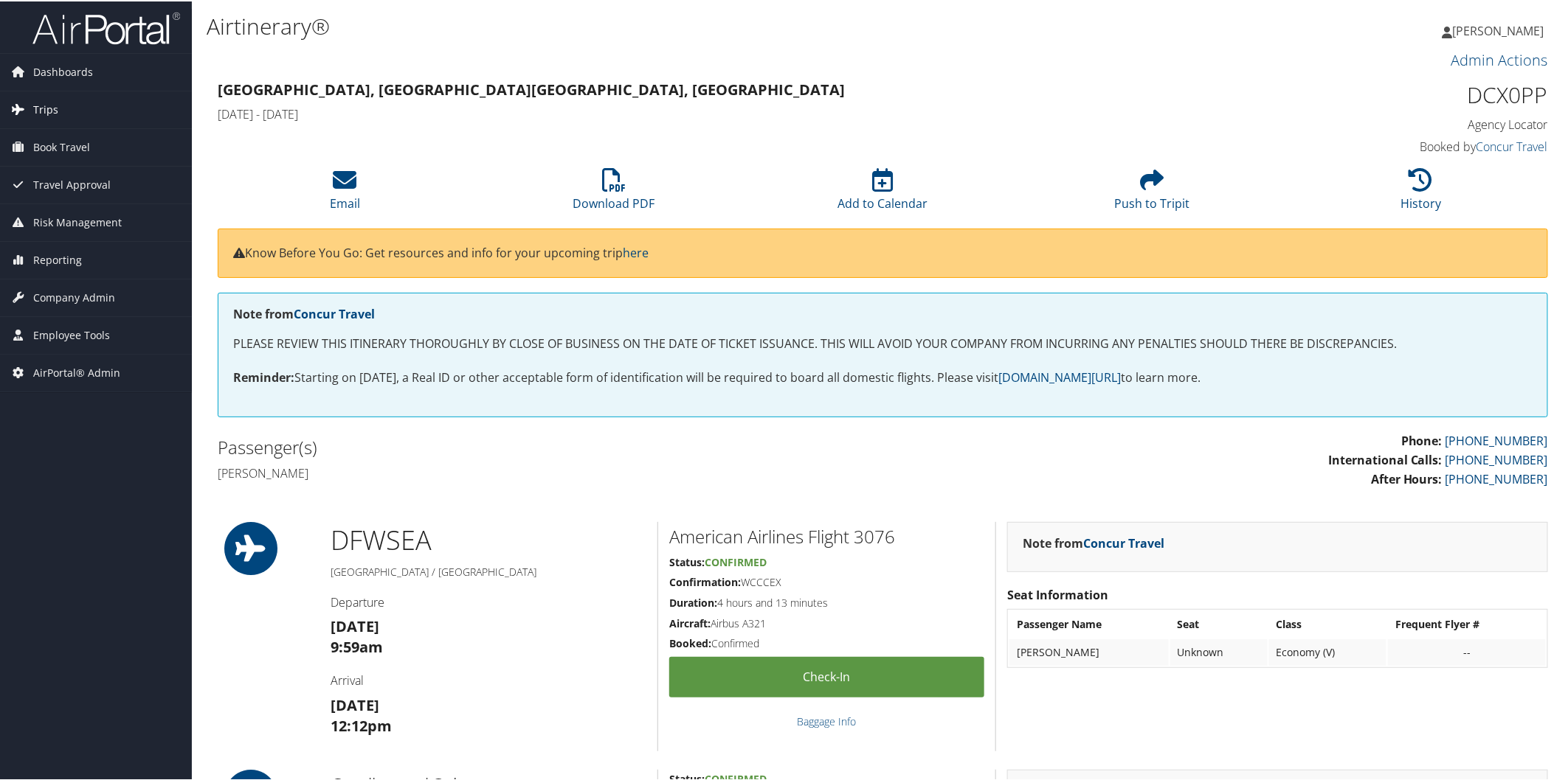
click at [53, 101] on span "Trips" at bounding box center [45, 108] width 25 height 37
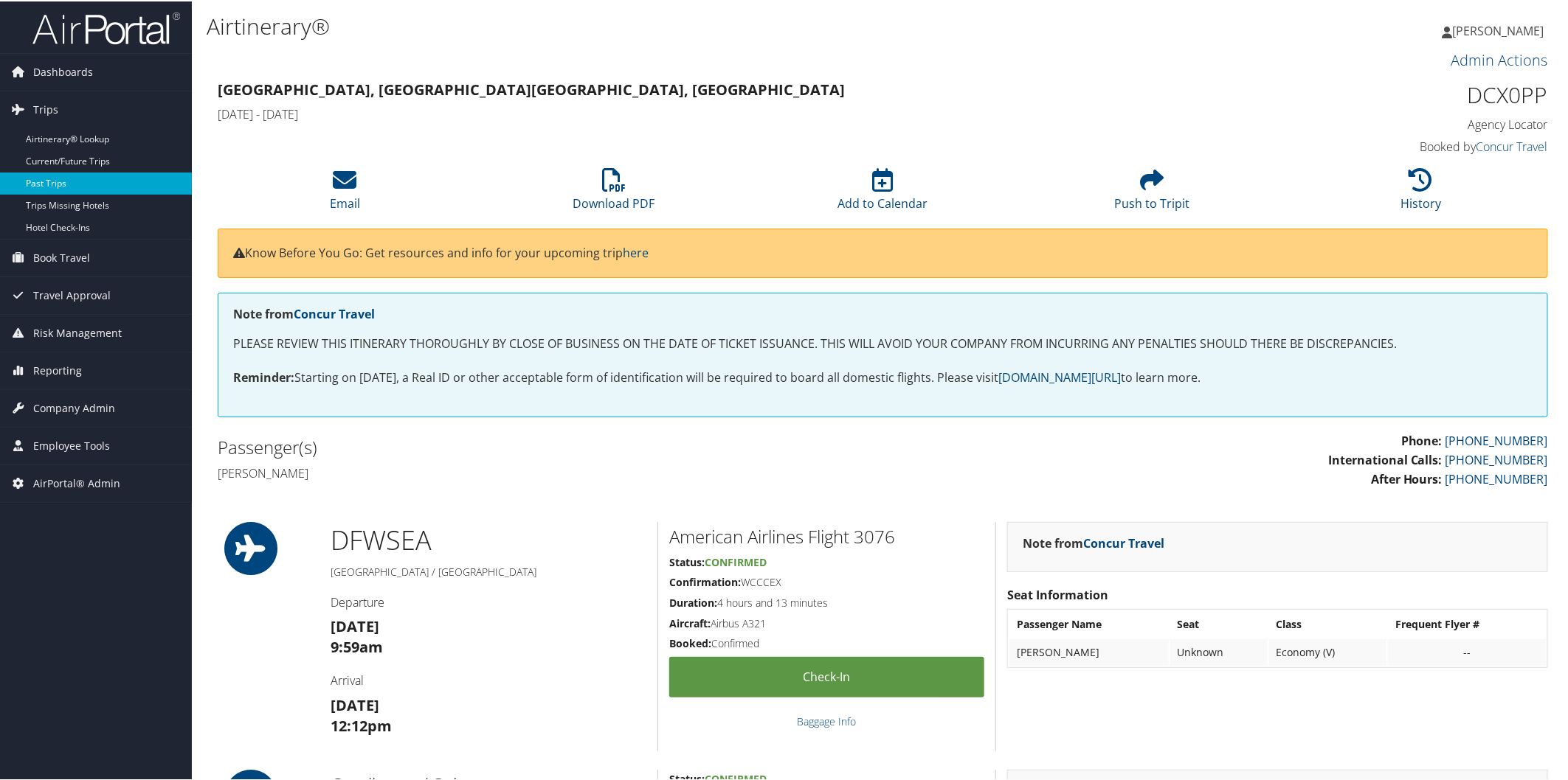
click at [62, 178] on link "Past Trips" at bounding box center [96, 182] width 192 height 22
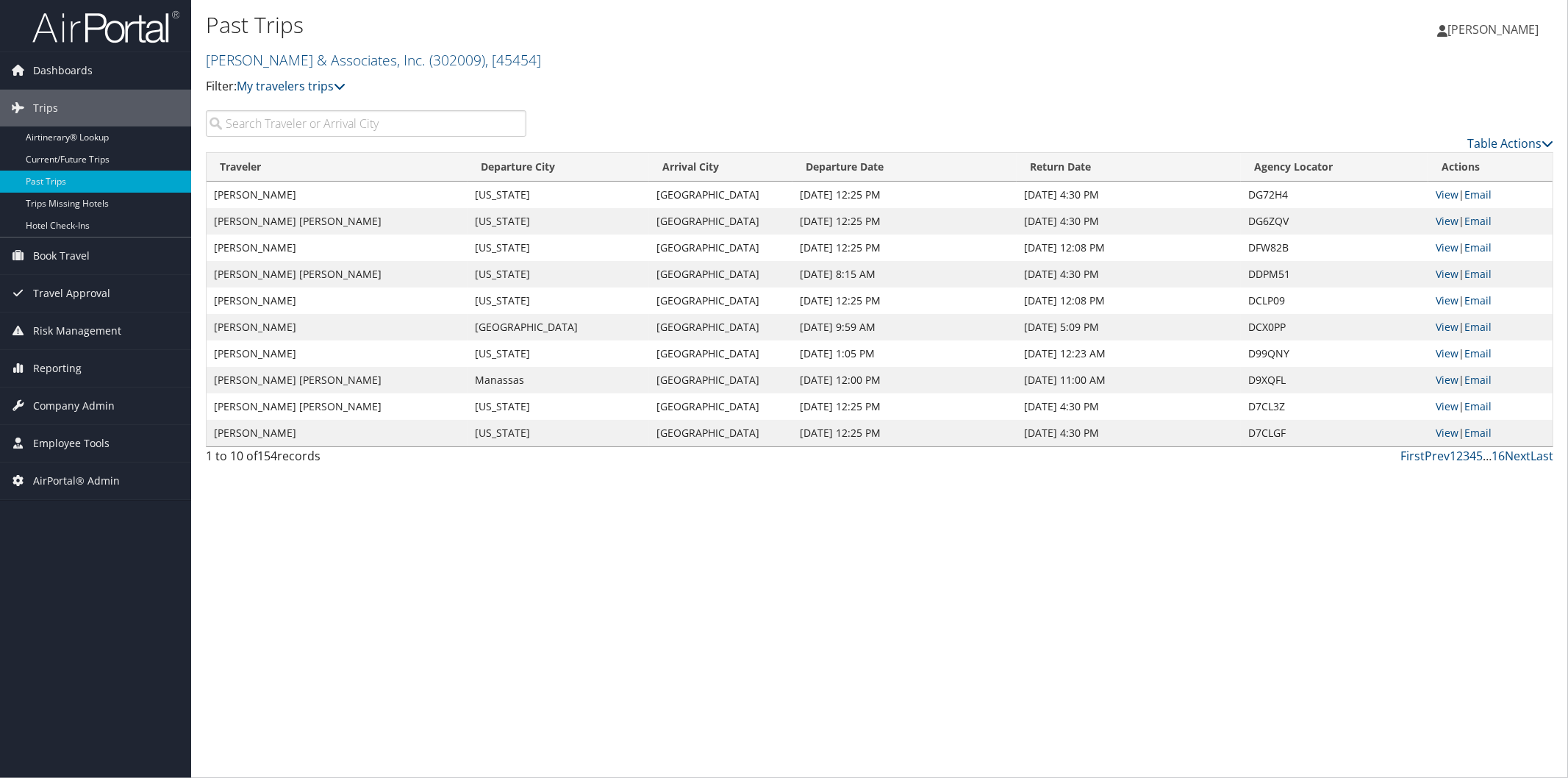
click at [401, 120] on input "search" at bounding box center [366, 123] width 321 height 26
click at [1449, 296] on link "View" at bounding box center [1447, 301] width 23 height 14
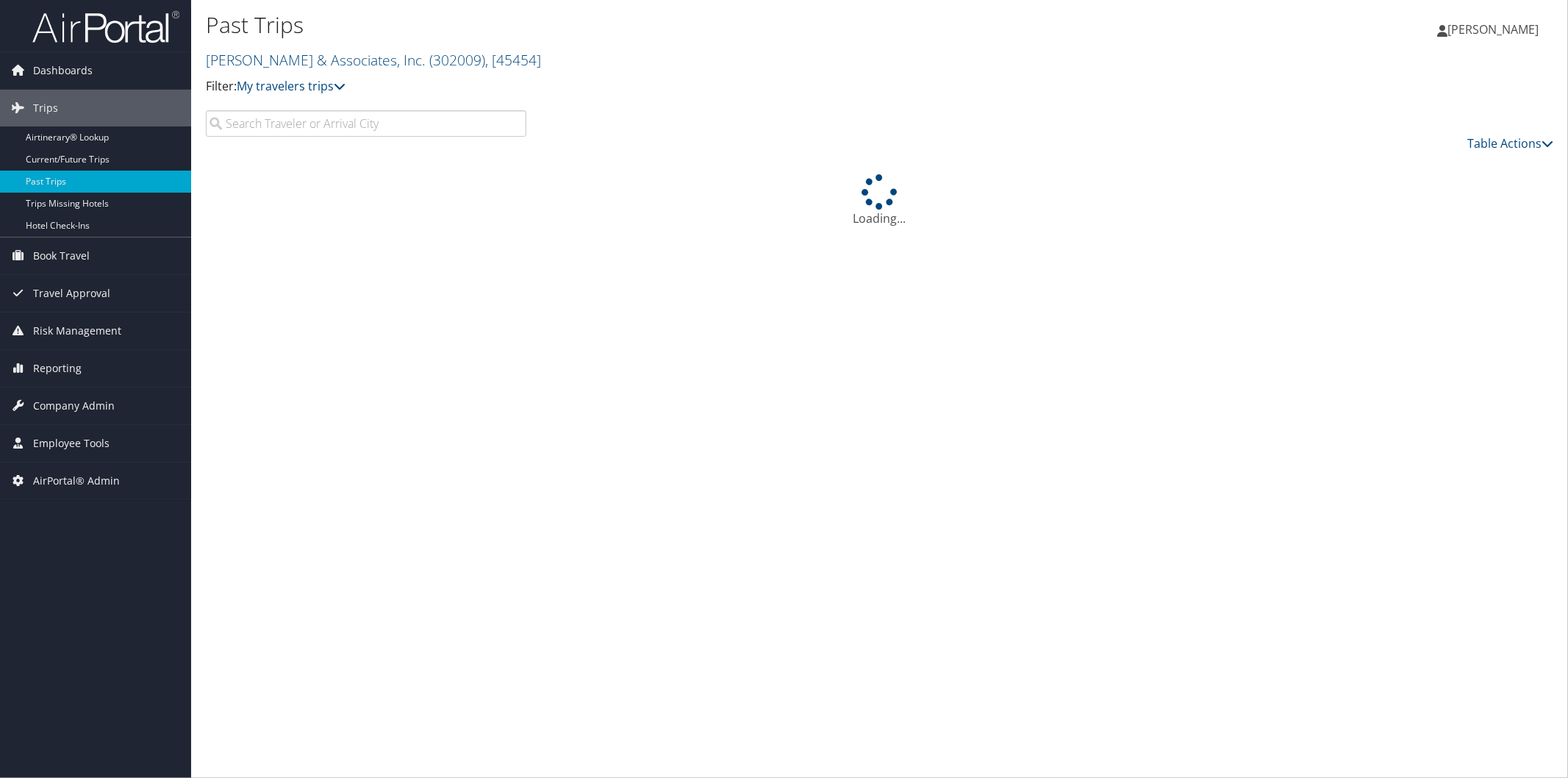
click at [271, 115] on input "search" at bounding box center [366, 123] width 321 height 26
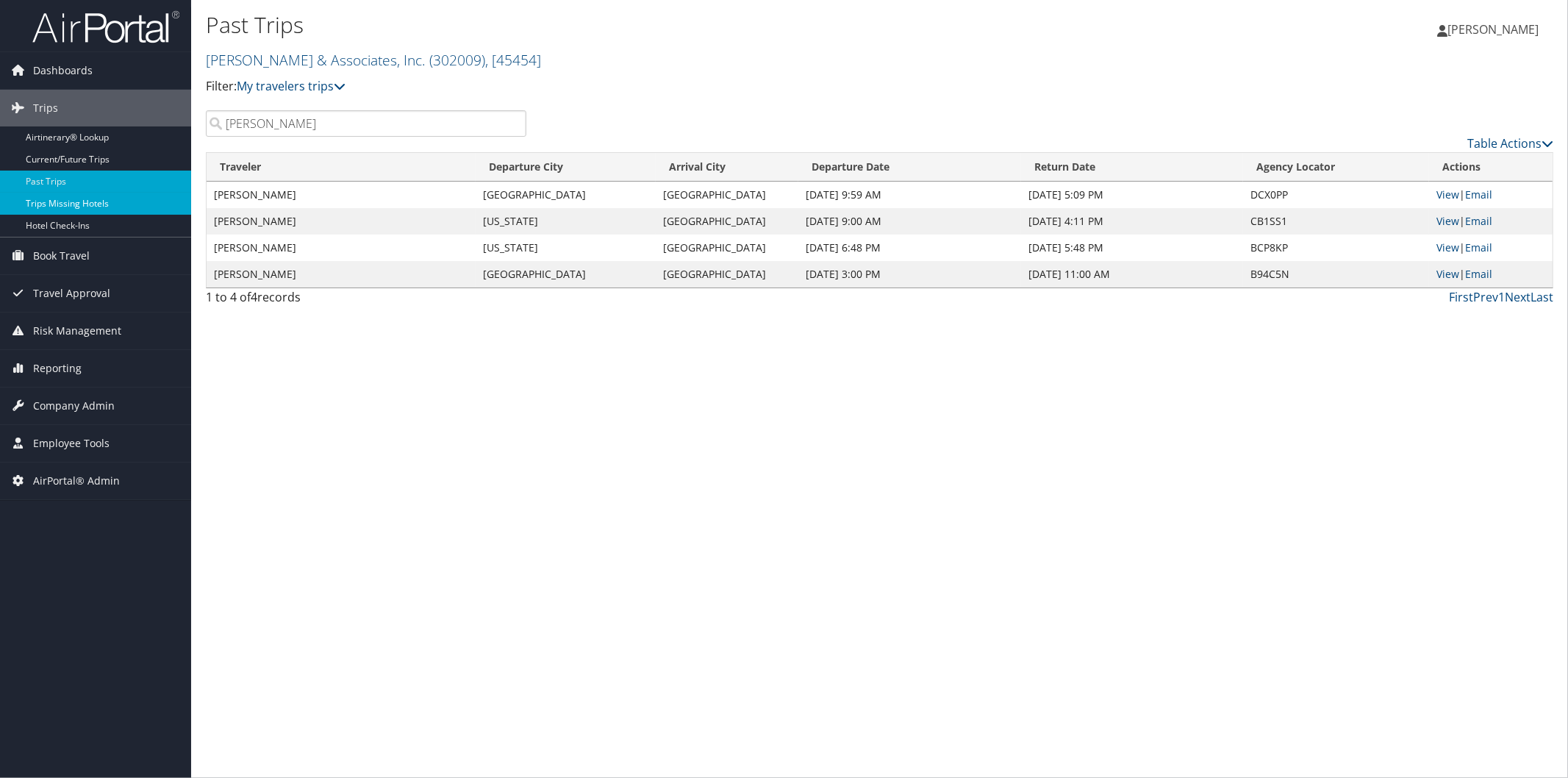
type input "[PERSON_NAME]"
